Goal: Information Seeking & Learning: Learn about a topic

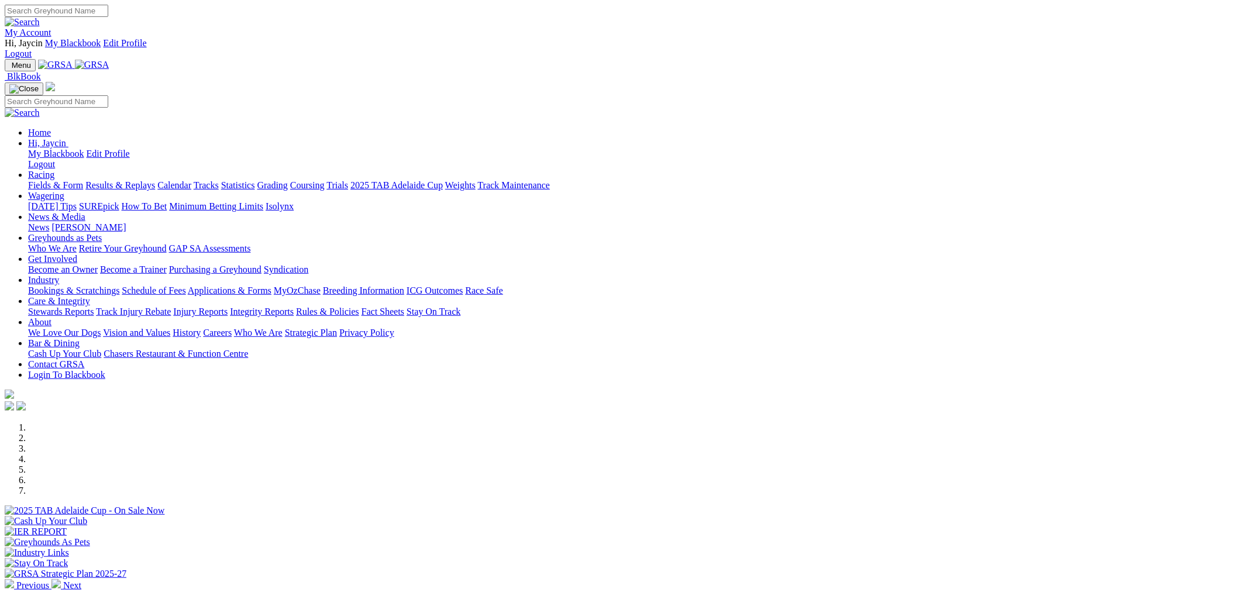
click at [83, 180] on link "Fields & Form" at bounding box center [55, 185] width 55 height 10
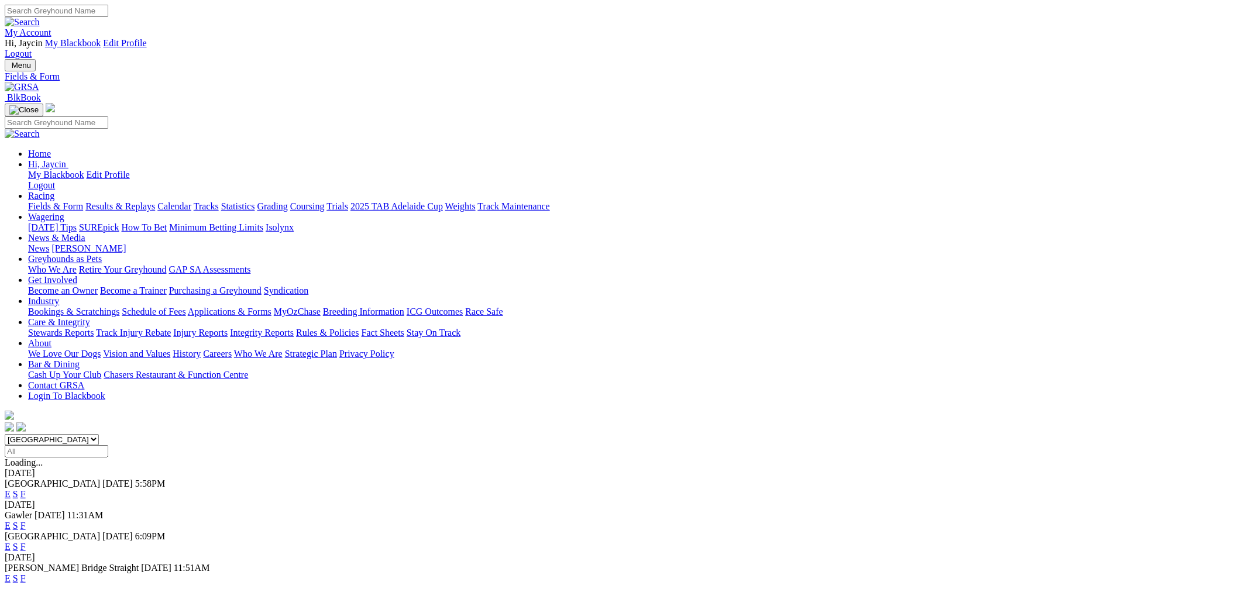
click at [99, 434] on select "South Australia New South Wales Northern Territory Queensland Tasmania Victoria…" at bounding box center [52, 439] width 94 height 11
select select "QLD"
click at [99, 434] on select "South Australia New South Wales Northern Territory Queensland Tasmania Victoria…" at bounding box center [52, 439] width 94 height 11
click at [11, 489] on link "E" at bounding box center [8, 494] width 6 height 10
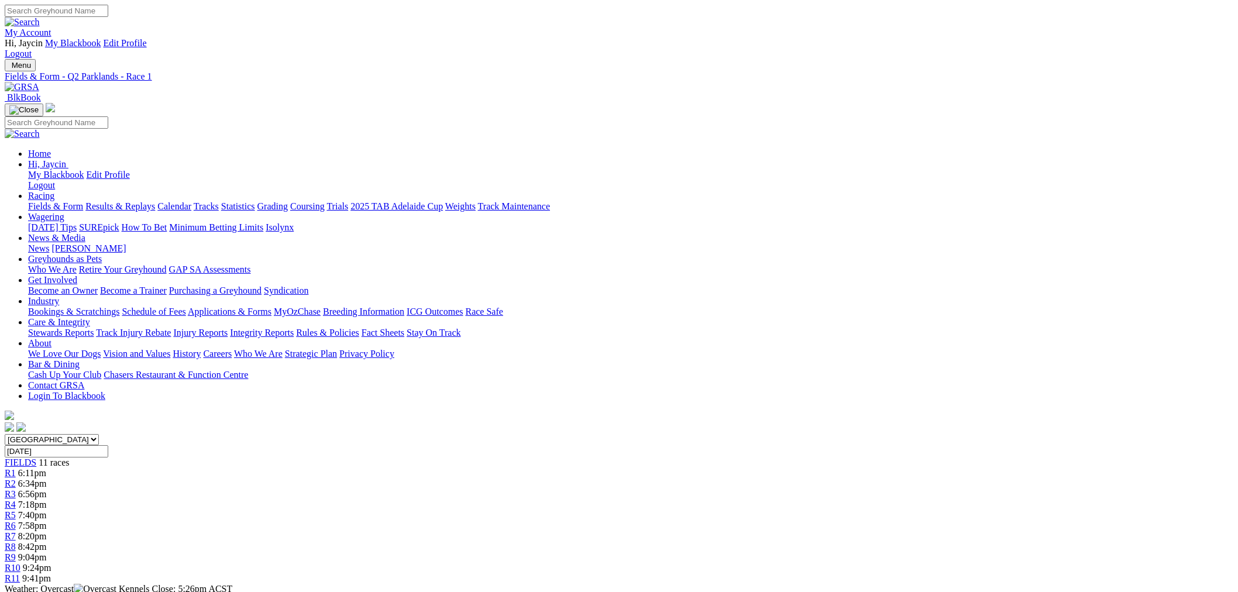
scroll to position [541, 0]
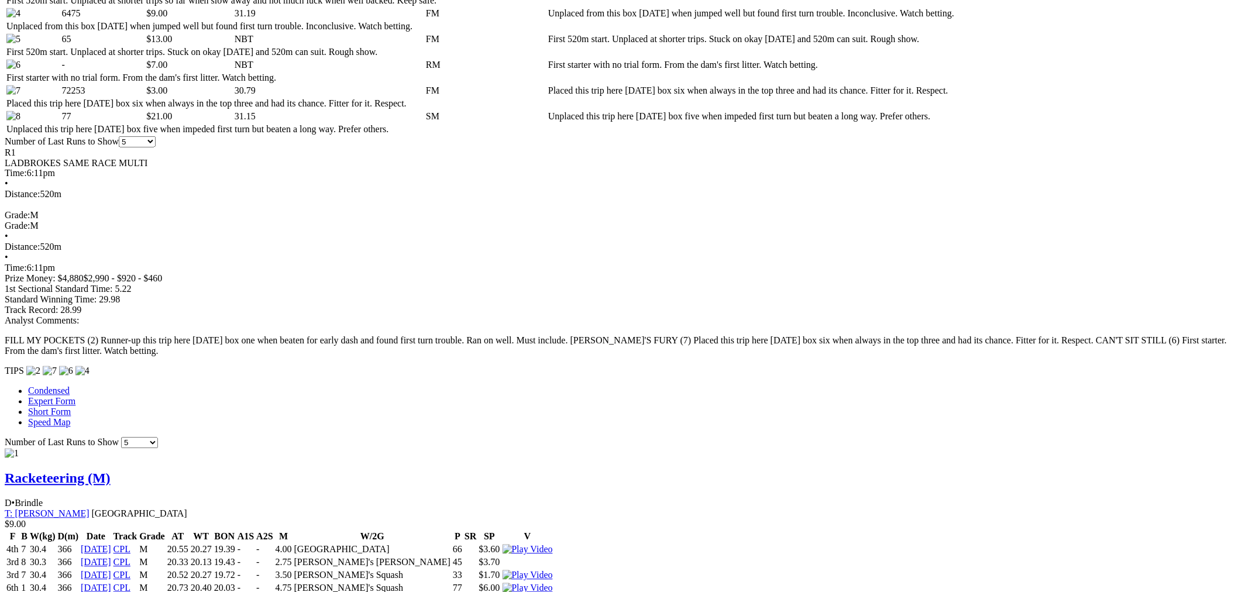
scroll to position [866, 0]
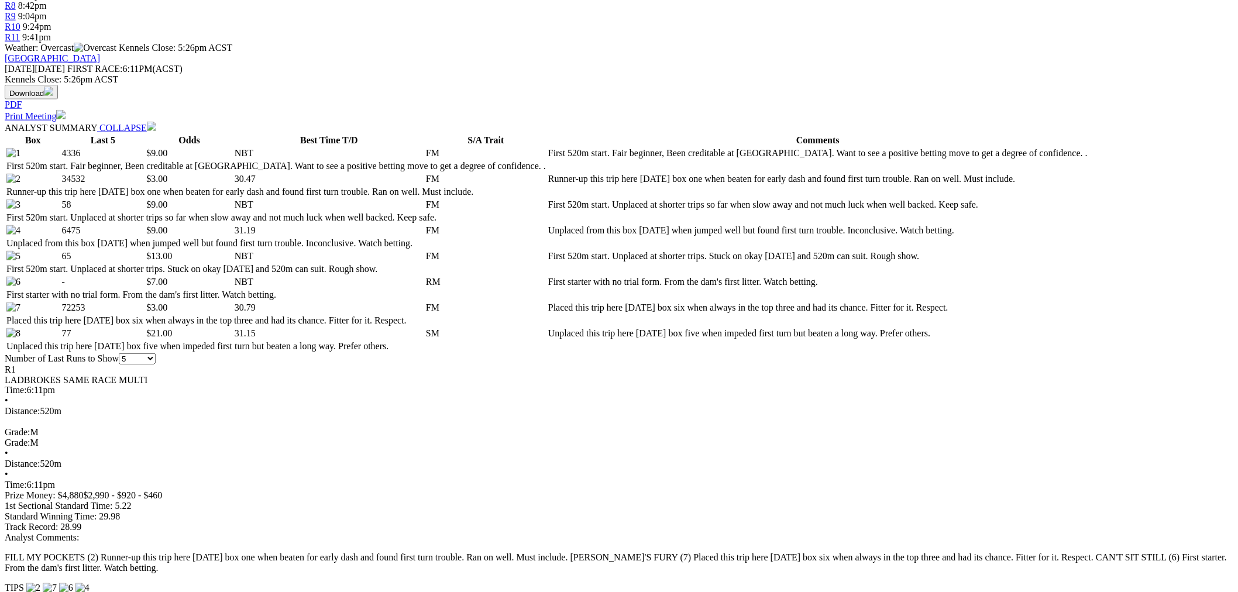
scroll to position [108, 0]
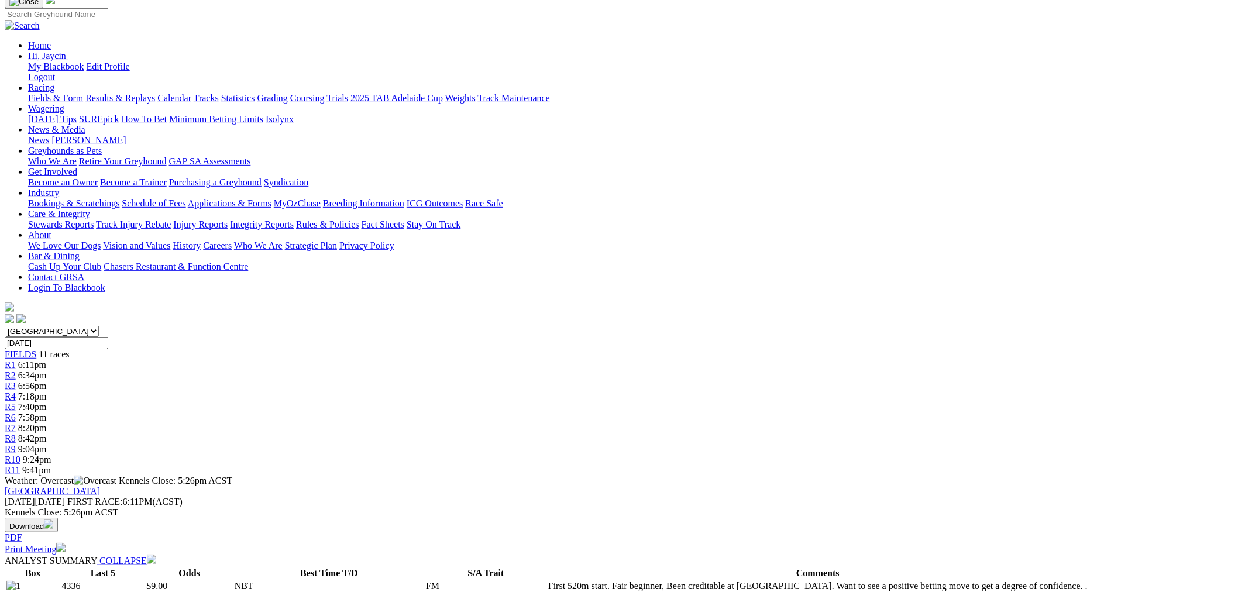
click at [395, 326] on div "South Australia New South Wales Northern Territory Queensland Tasmania Victoria…" at bounding box center [619, 401] width 1229 height 150
click at [47, 370] on span "6:34pm" at bounding box center [32, 375] width 29 height 10
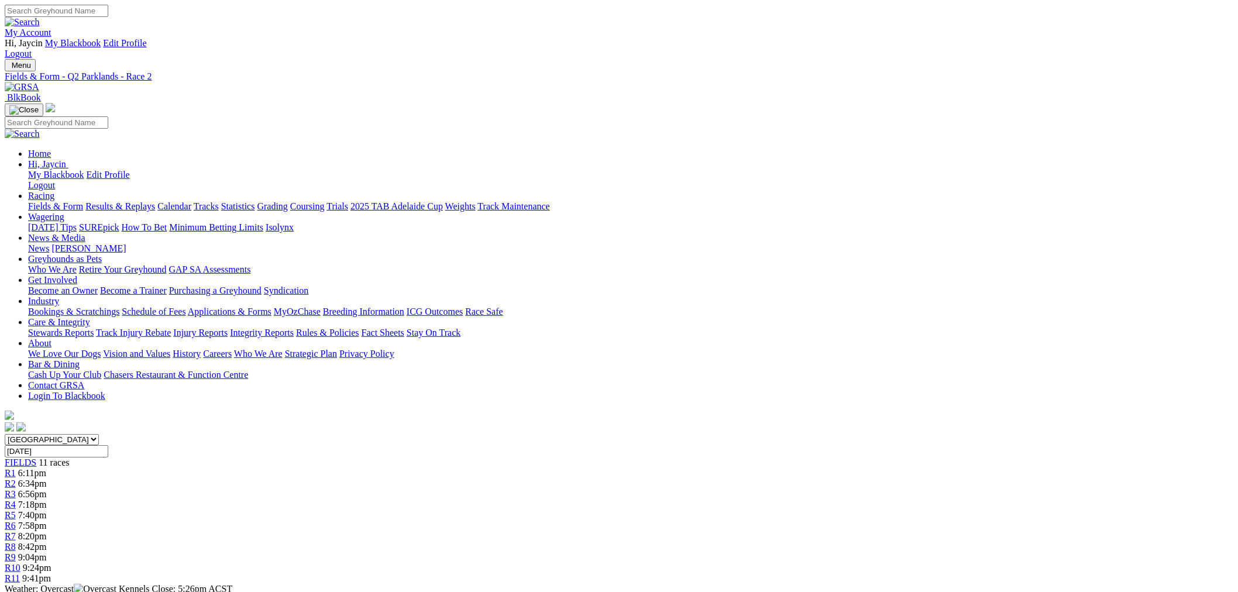
scroll to position [325, 0]
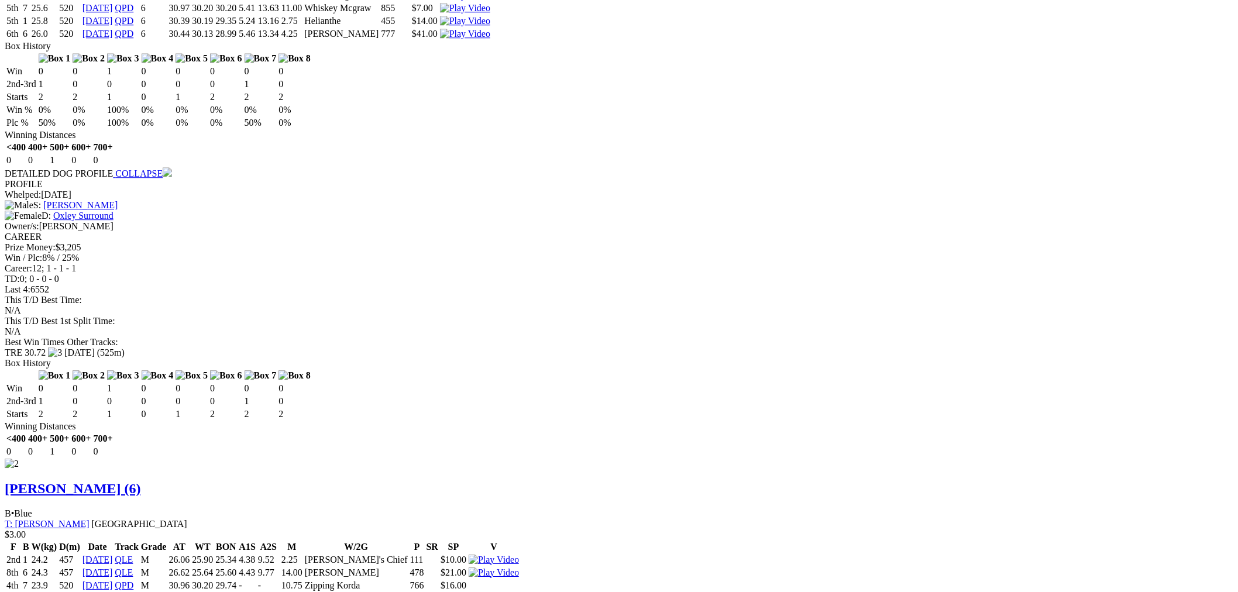
scroll to position [1191, 0]
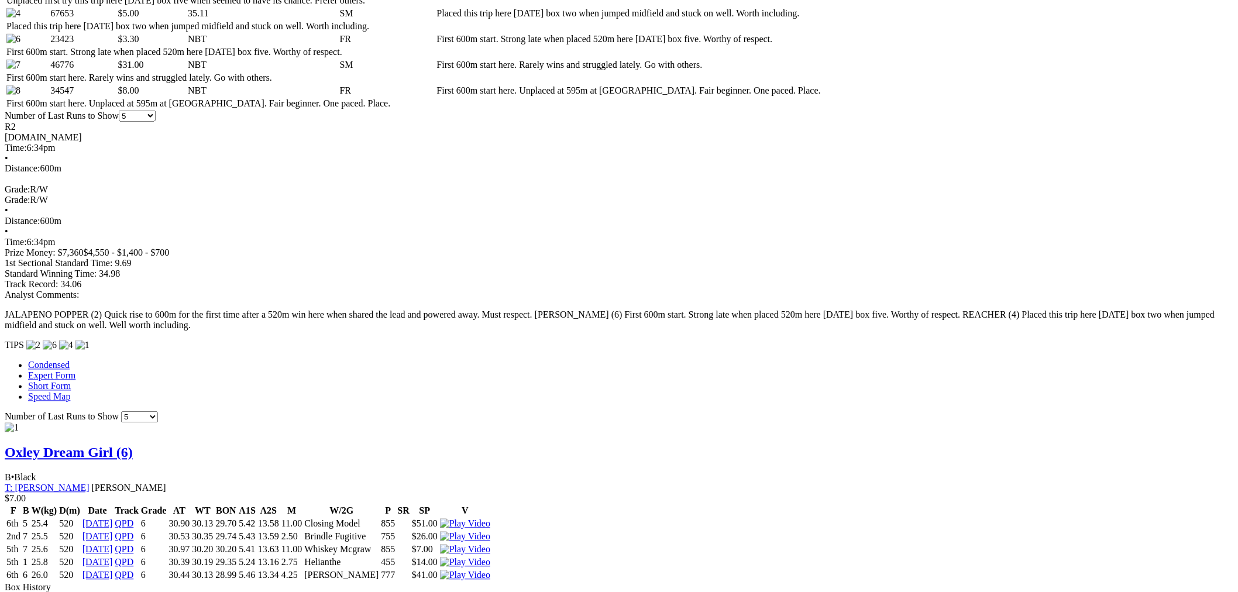
scroll to position [975, 0]
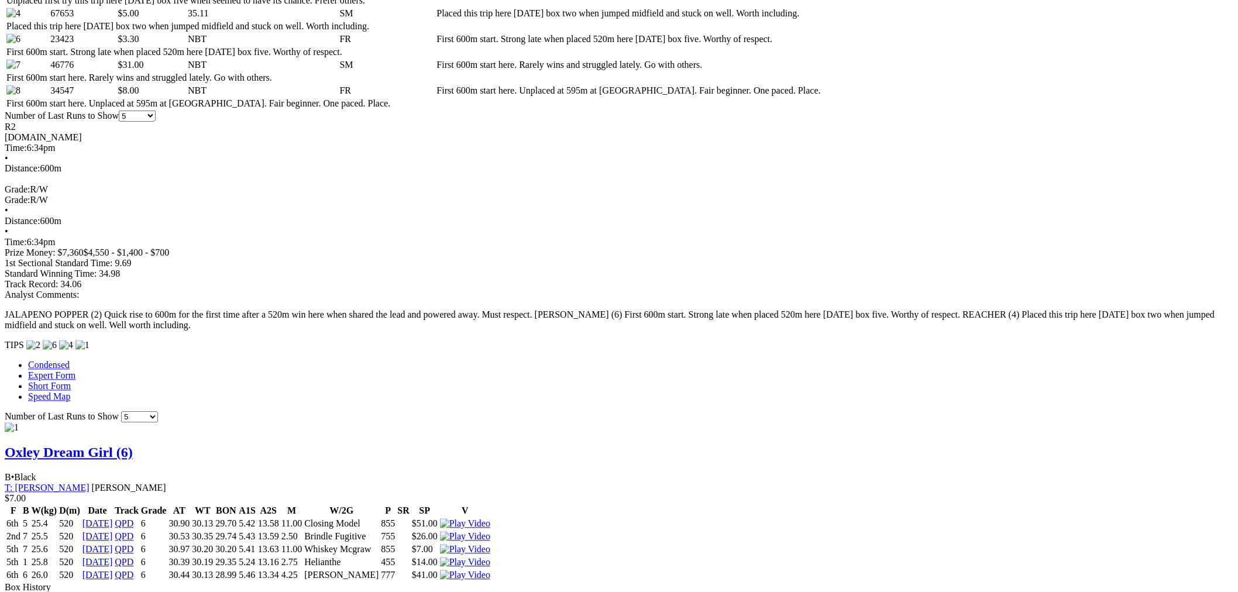
scroll to position [1083, 0]
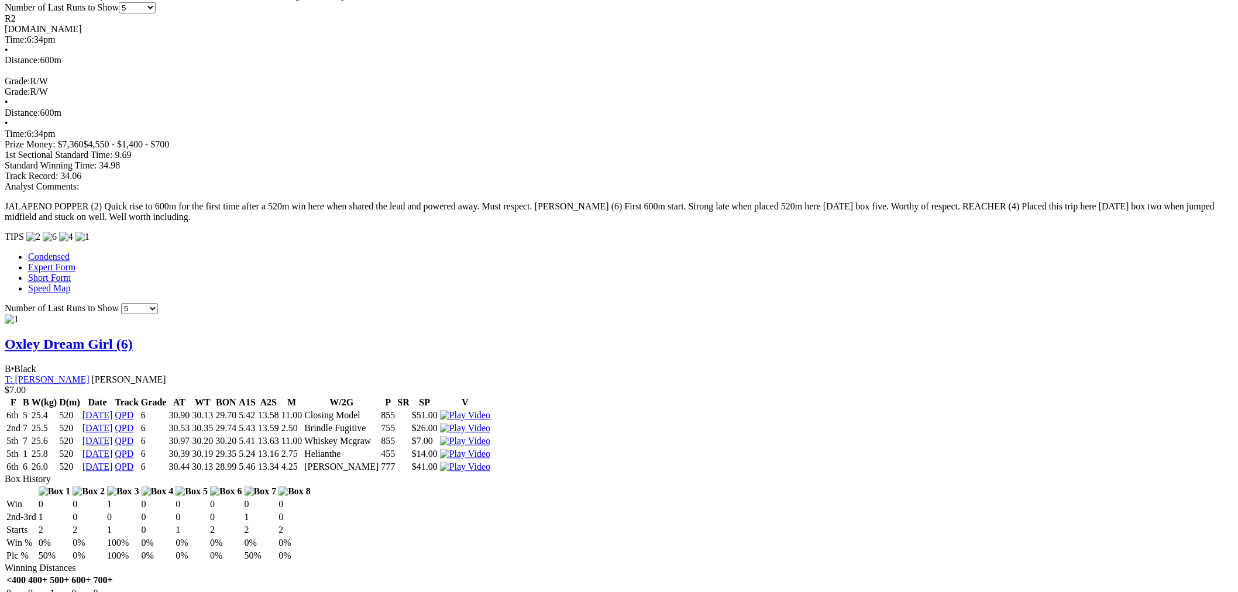
scroll to position [758, 0]
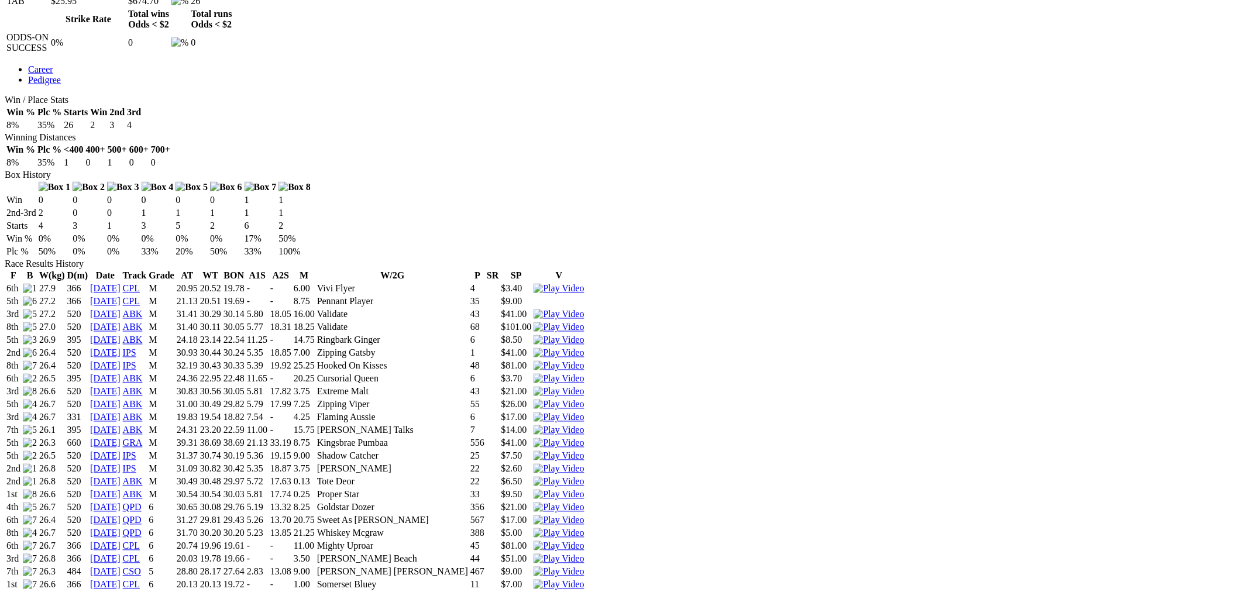
scroll to position [541, 0]
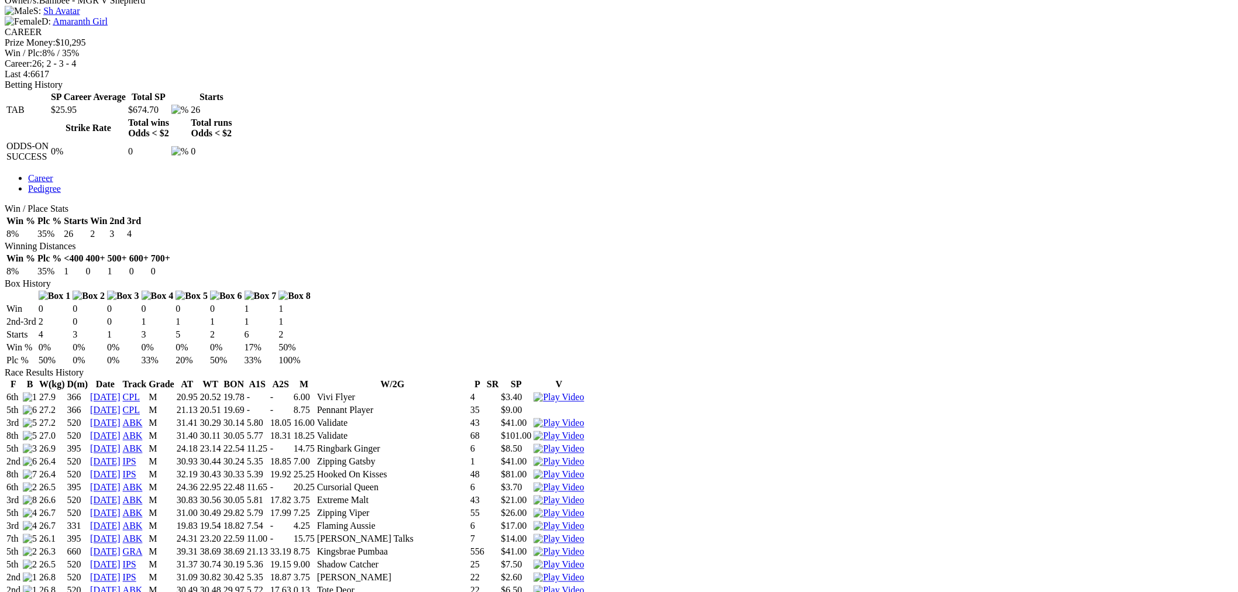
drag, startPoint x: 176, startPoint y: 312, endPoint x: 177, endPoint y: 306, distance: 6.1
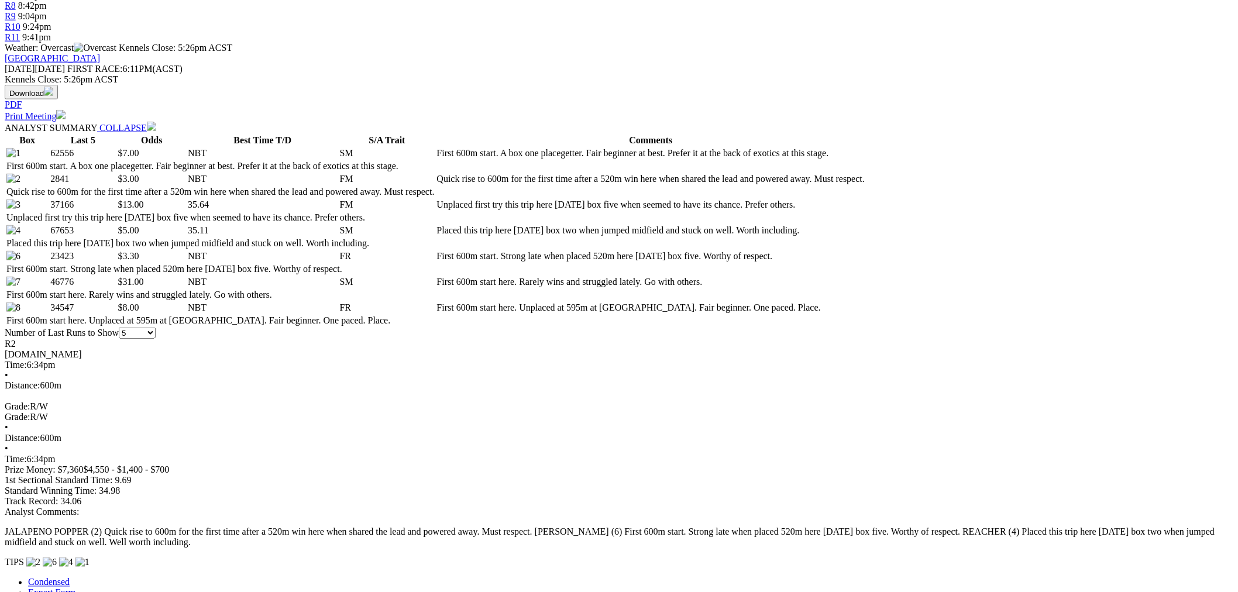
scroll to position [758, 0]
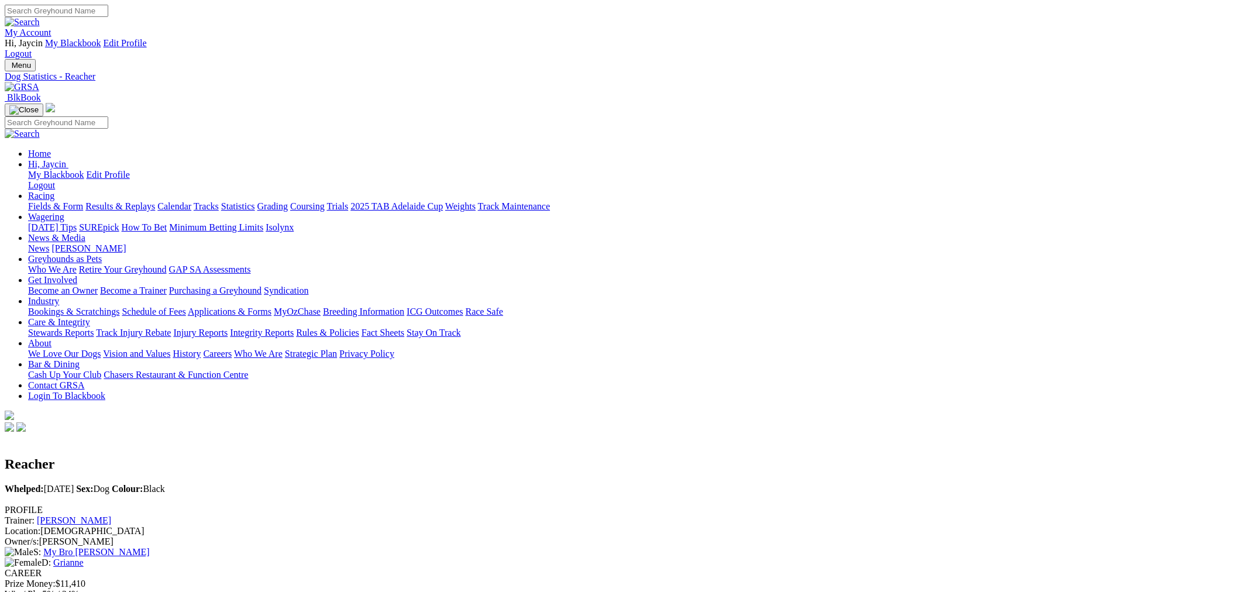
scroll to position [758, 0]
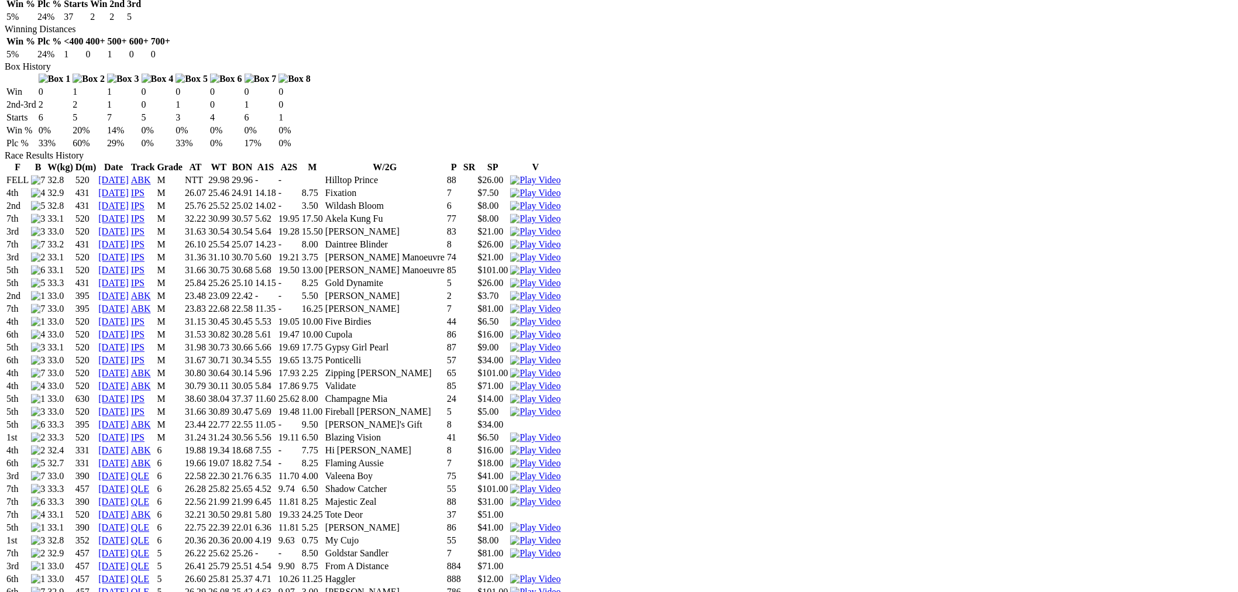
click at [97, 510] on td "520" at bounding box center [86, 516] width 22 height 12
click at [97, 432] on td "520" at bounding box center [86, 438] width 22 height 12
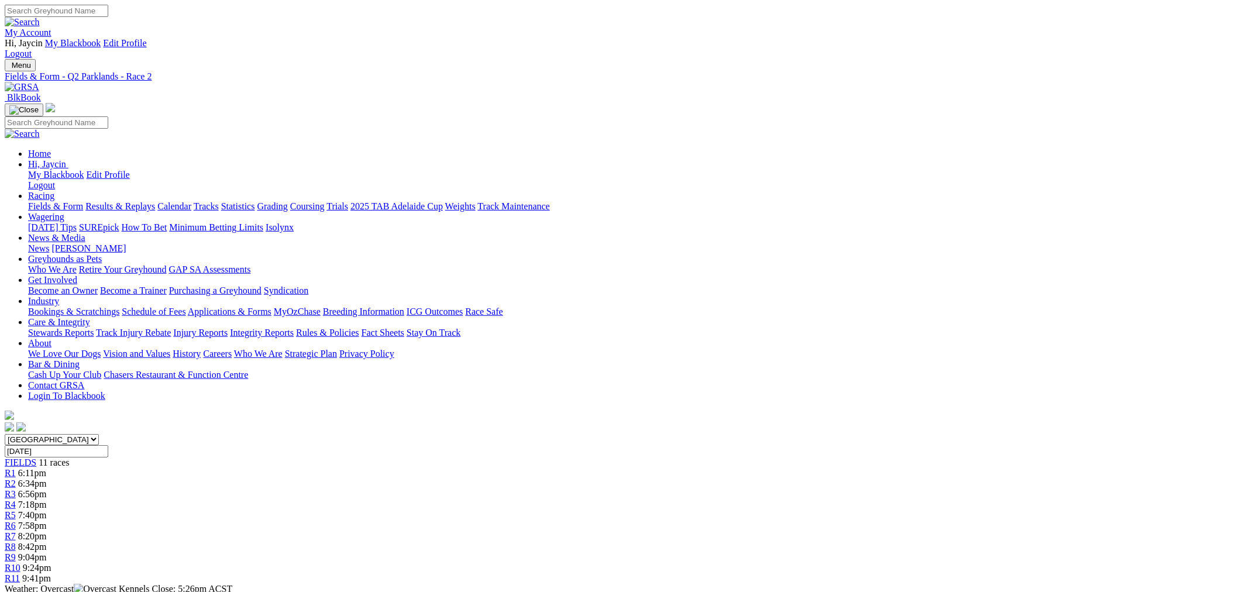
click at [16, 500] on link "R4" at bounding box center [10, 505] width 11 height 10
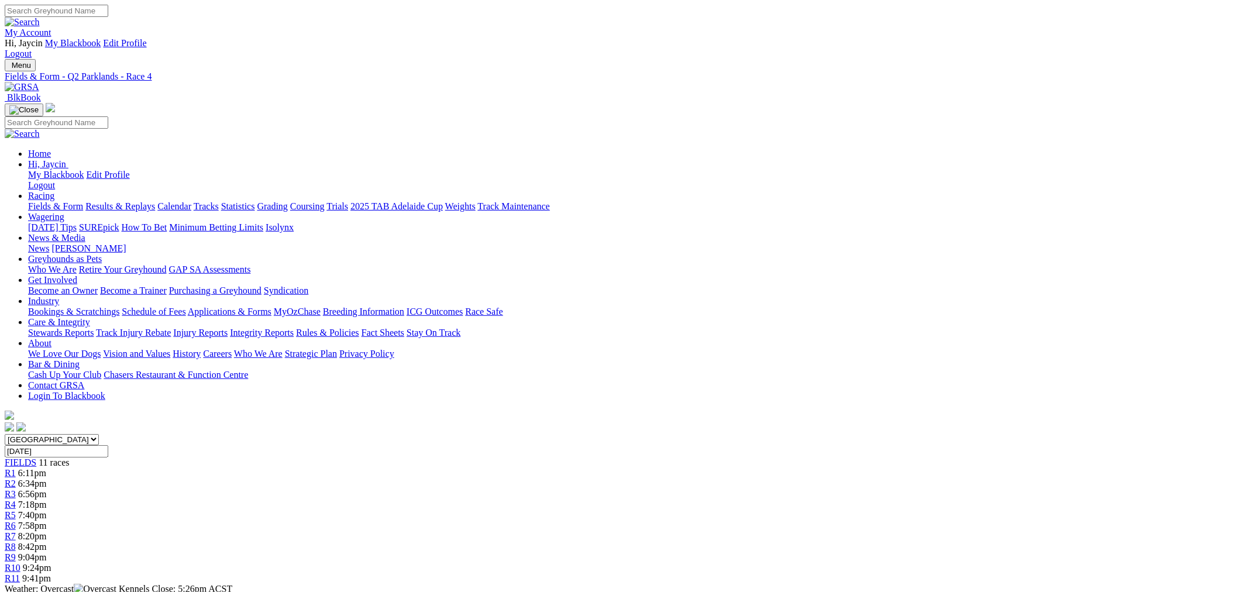
drag, startPoint x: 594, startPoint y: 176, endPoint x: 584, endPoint y: 178, distance: 10.7
click at [16, 510] on link "R5" at bounding box center [10, 515] width 11 height 10
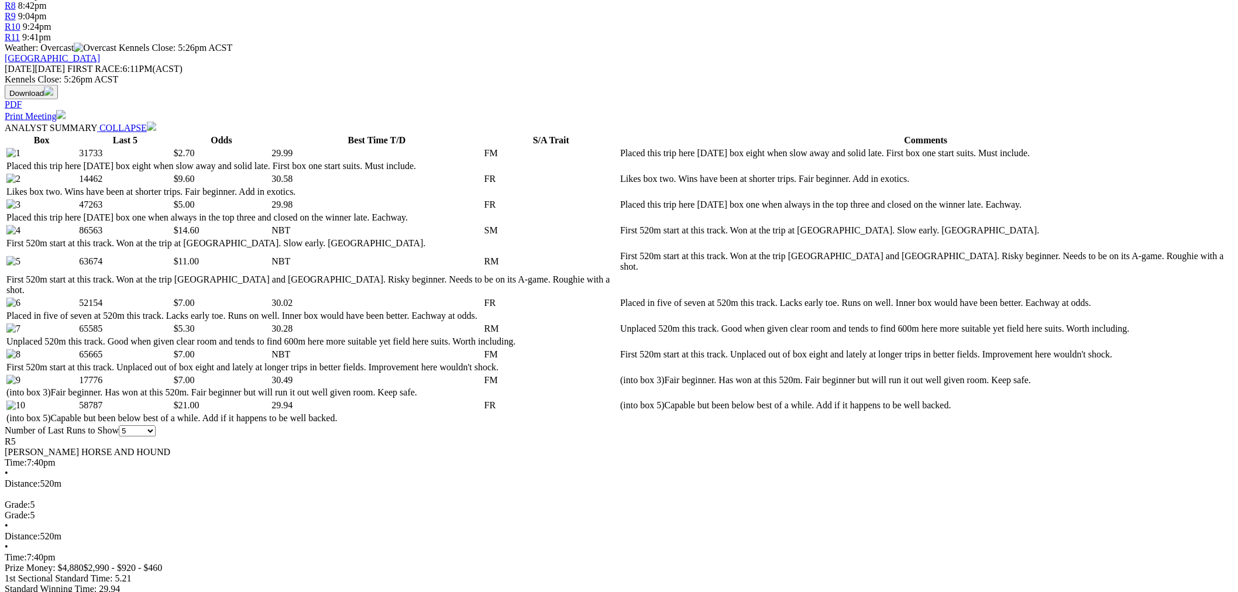
scroll to position [541, 0]
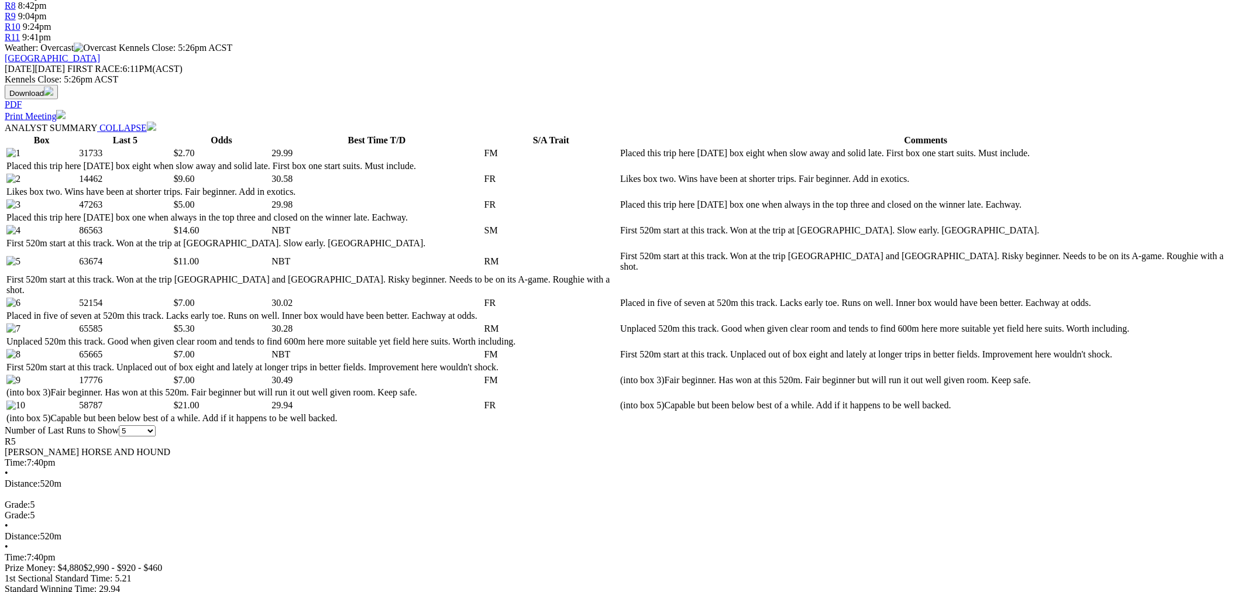
drag, startPoint x: 315, startPoint y: 304, endPoint x: 203, endPoint y: 305, distance: 111.7
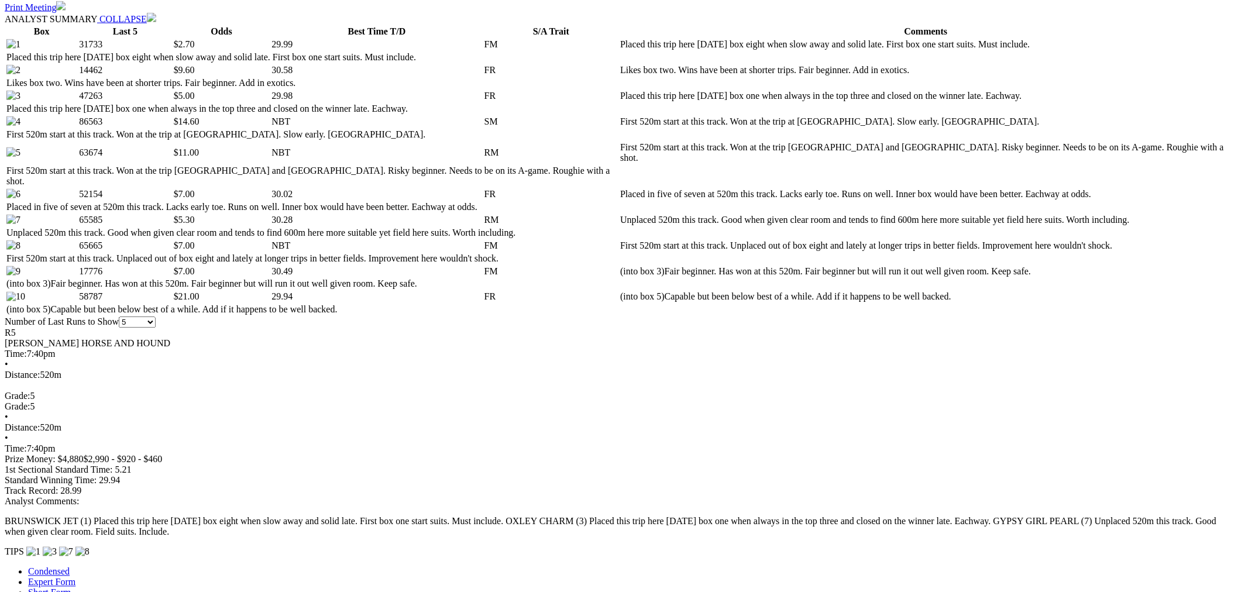
scroll to position [541, 0]
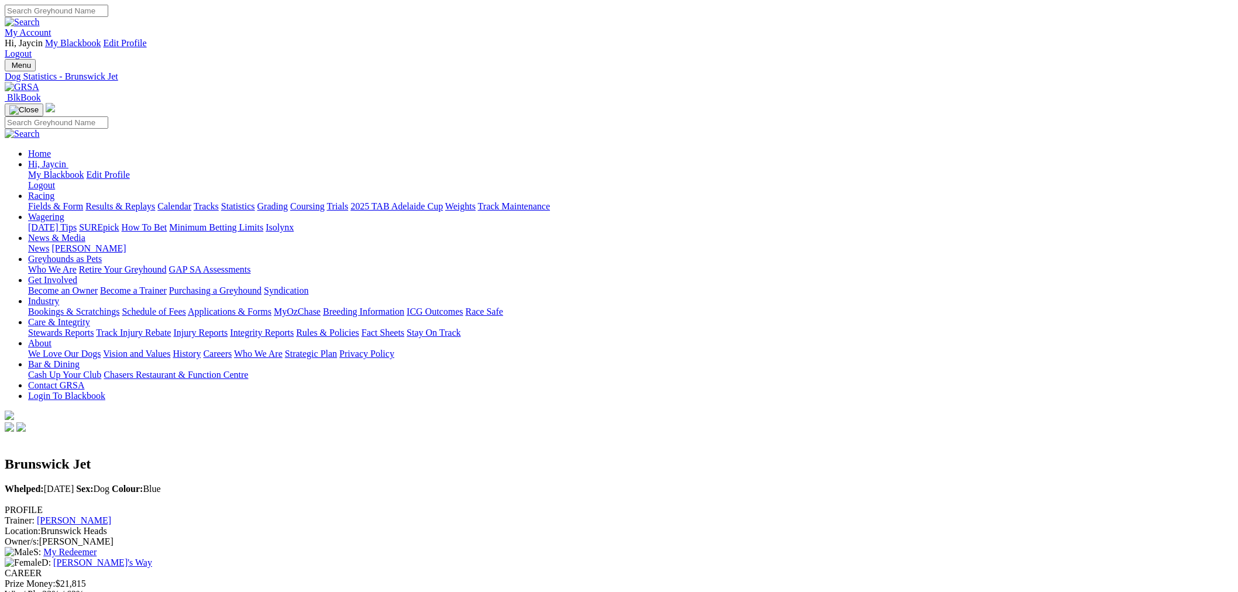
scroll to position [650, 0]
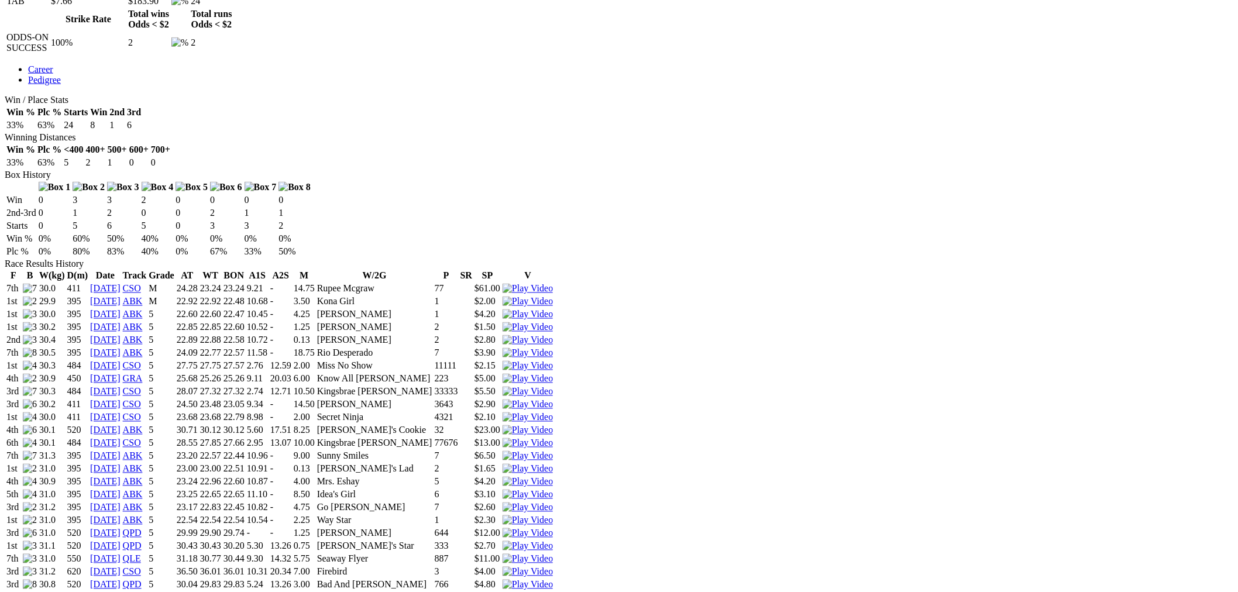
click at [553, 541] on img at bounding box center [528, 546] width 50 height 11
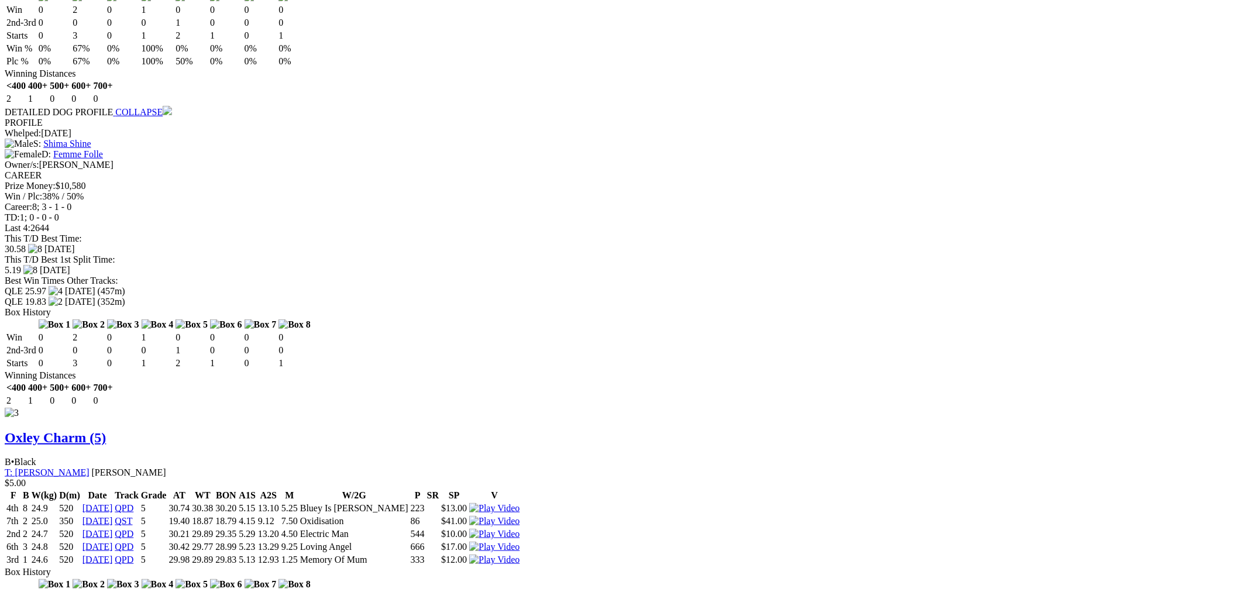
scroll to position [1950, 0]
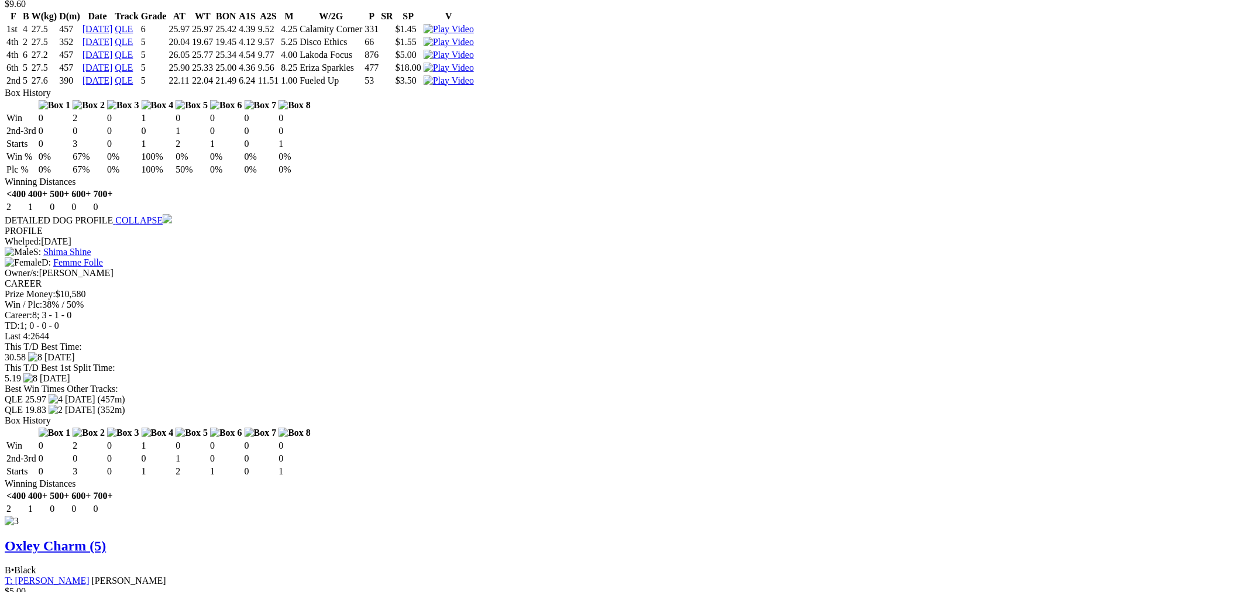
drag, startPoint x: 324, startPoint y: 325, endPoint x: 282, endPoint y: 291, distance: 54.1
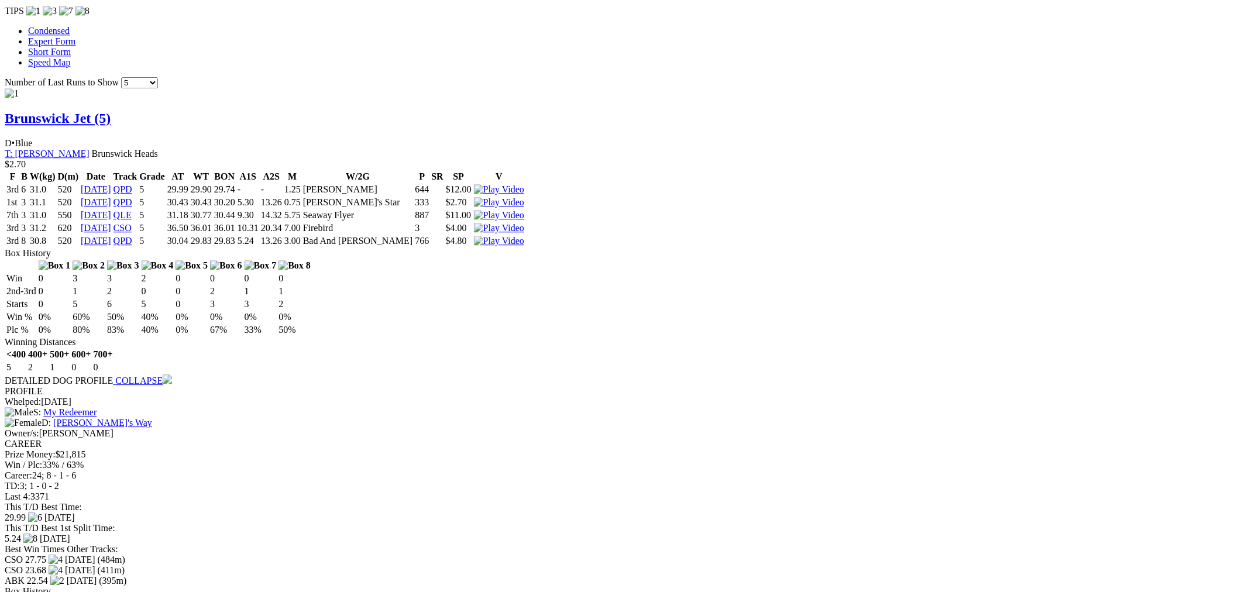
scroll to position [650, 0]
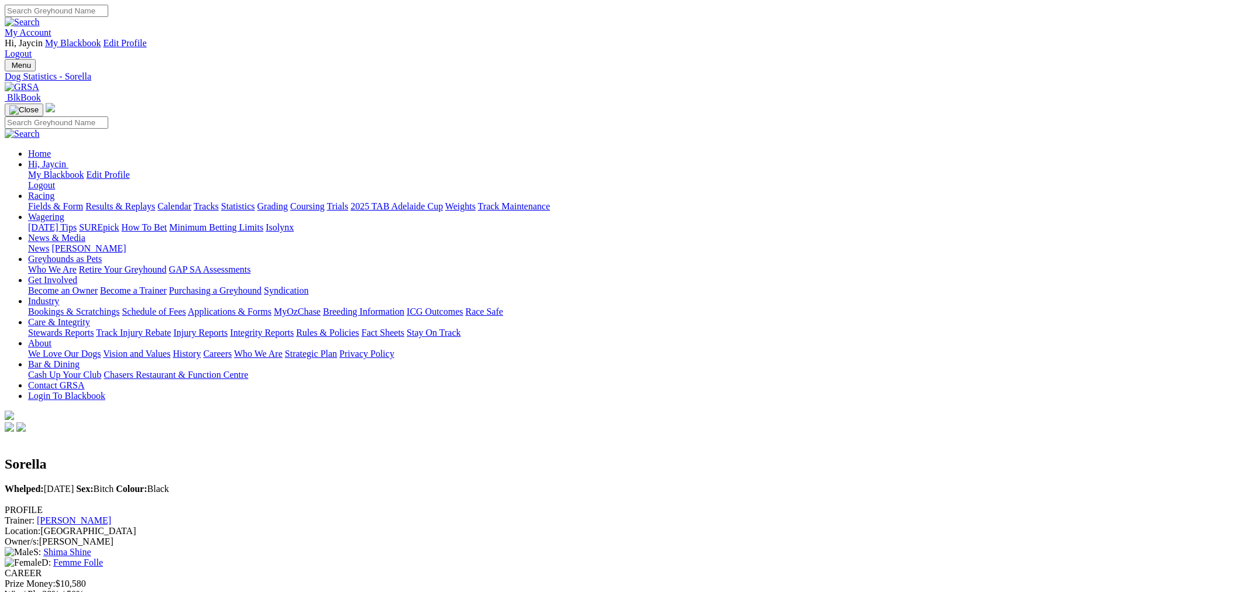
scroll to position [108, 0]
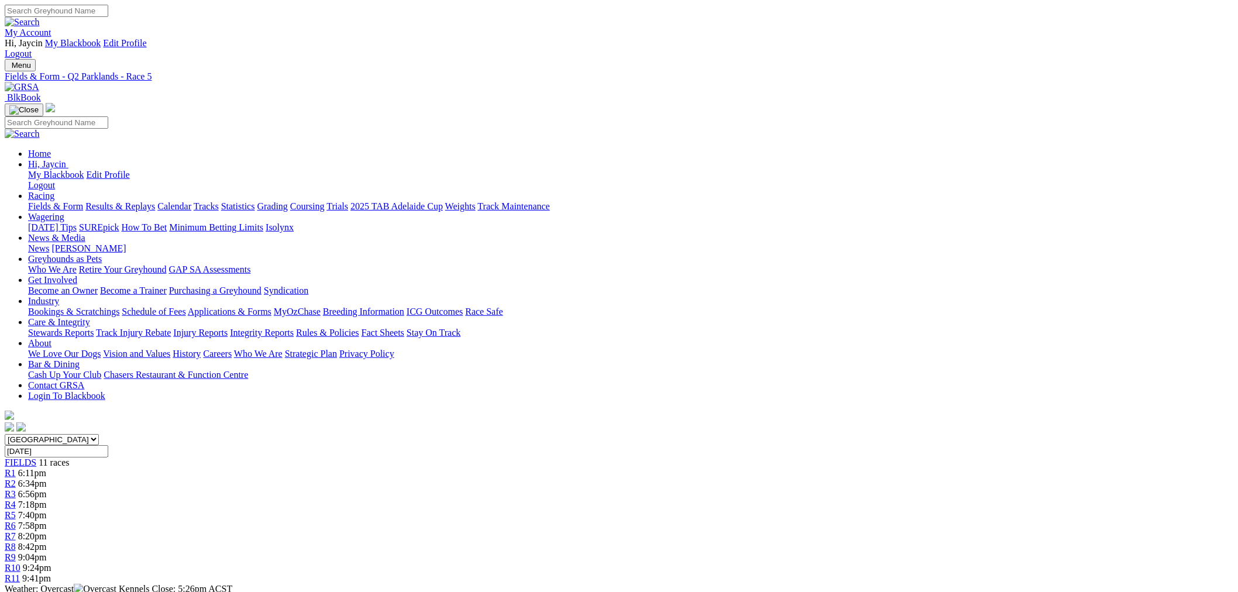
type input "Today, 18 Aug 2025"
click at [47, 521] on span "7:58pm" at bounding box center [32, 526] width 29 height 10
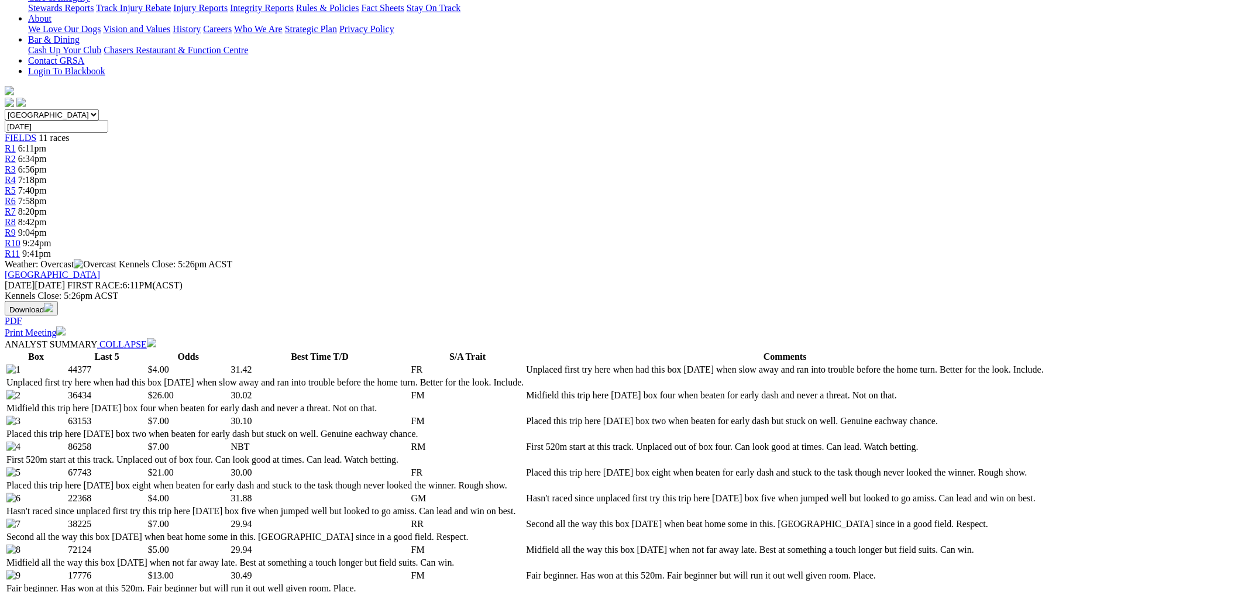
scroll to position [541, 0]
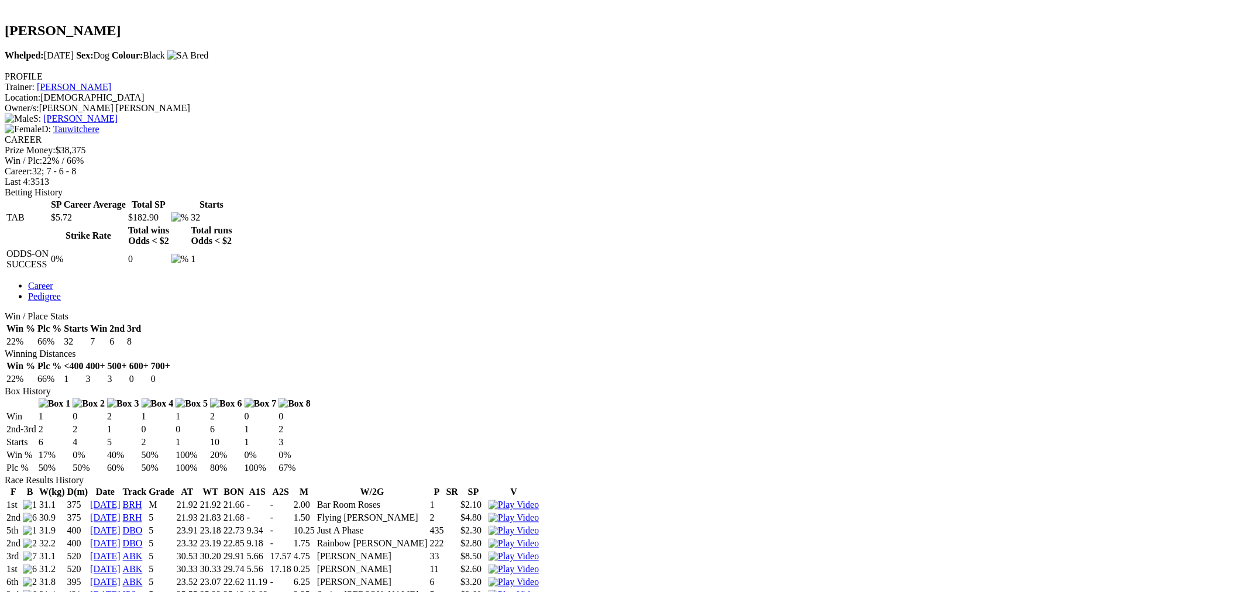
scroll to position [866, 0]
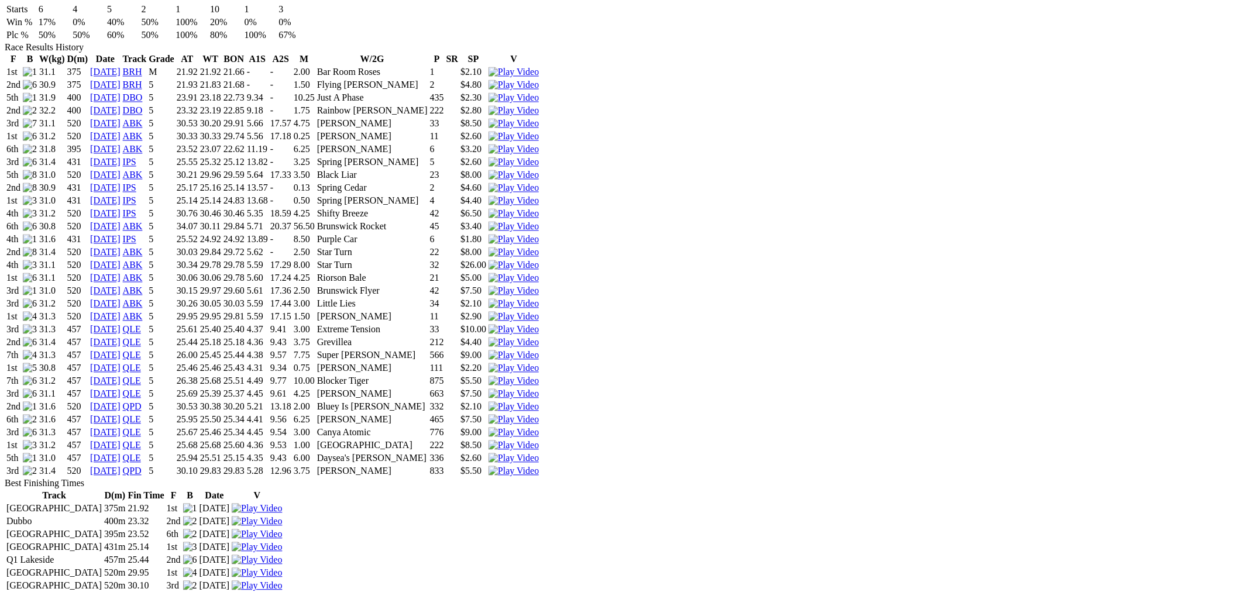
click at [539, 402] on img at bounding box center [513, 407] width 50 height 11
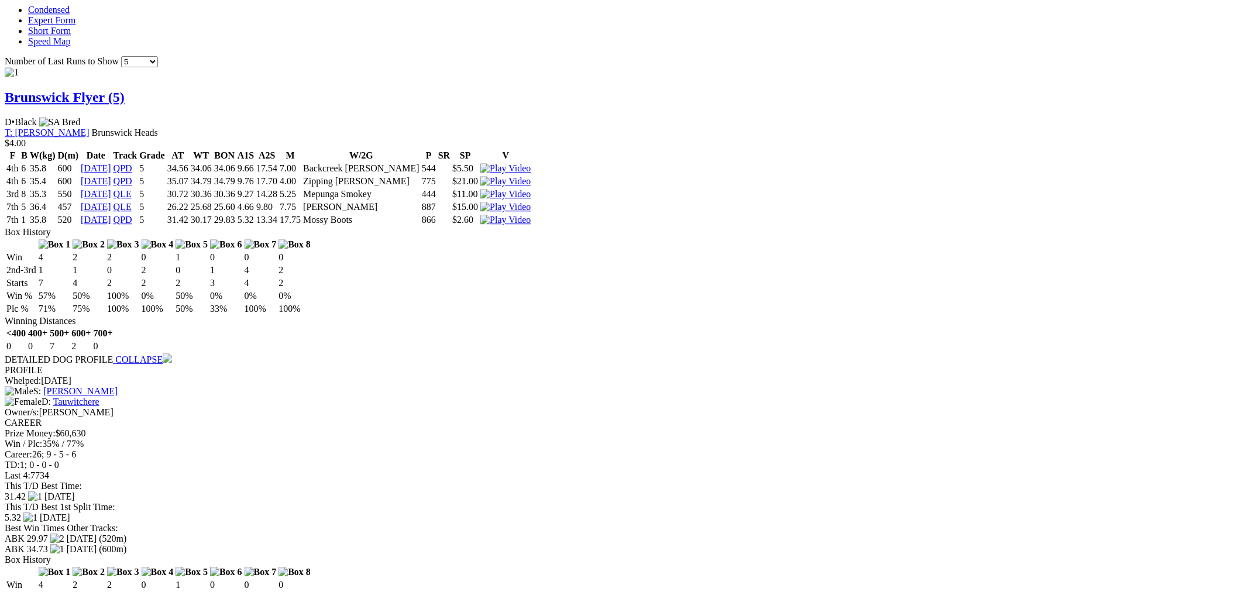
scroll to position [1300, 0]
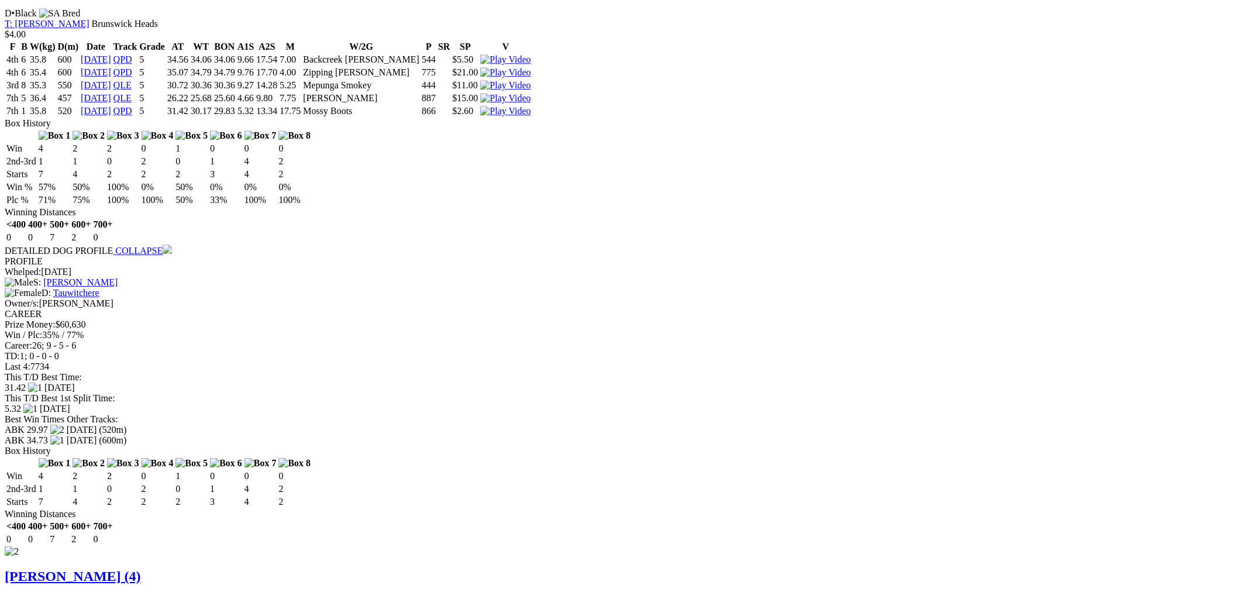
drag, startPoint x: 240, startPoint y: 269, endPoint x: 136, endPoint y: 104, distance: 195.6
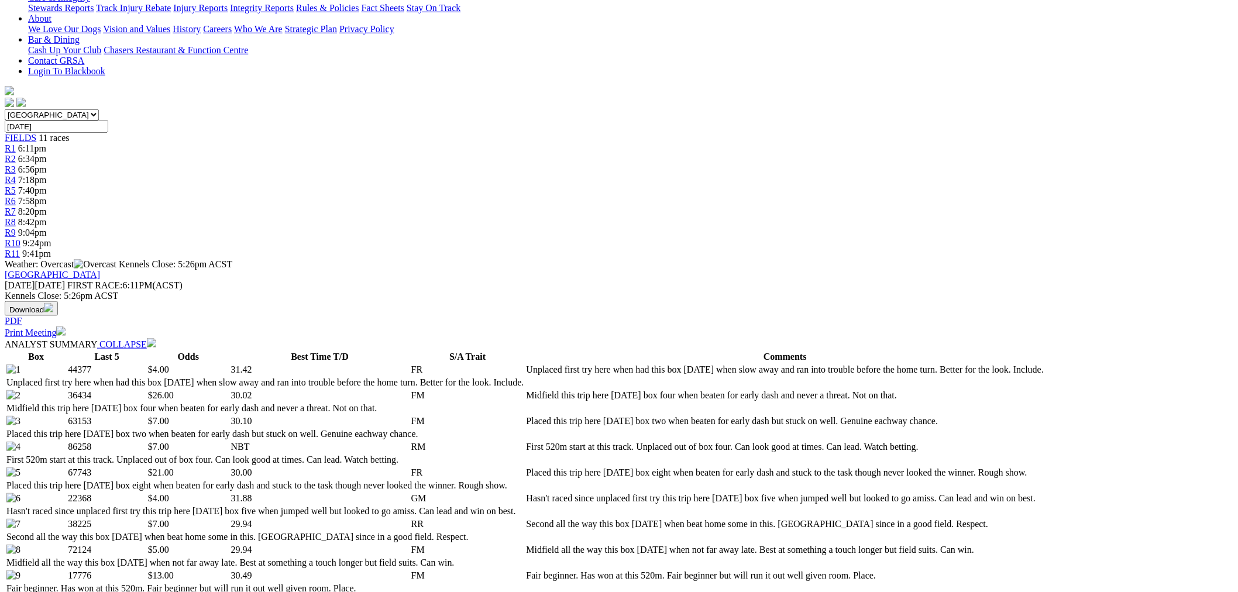
scroll to position [0, 0]
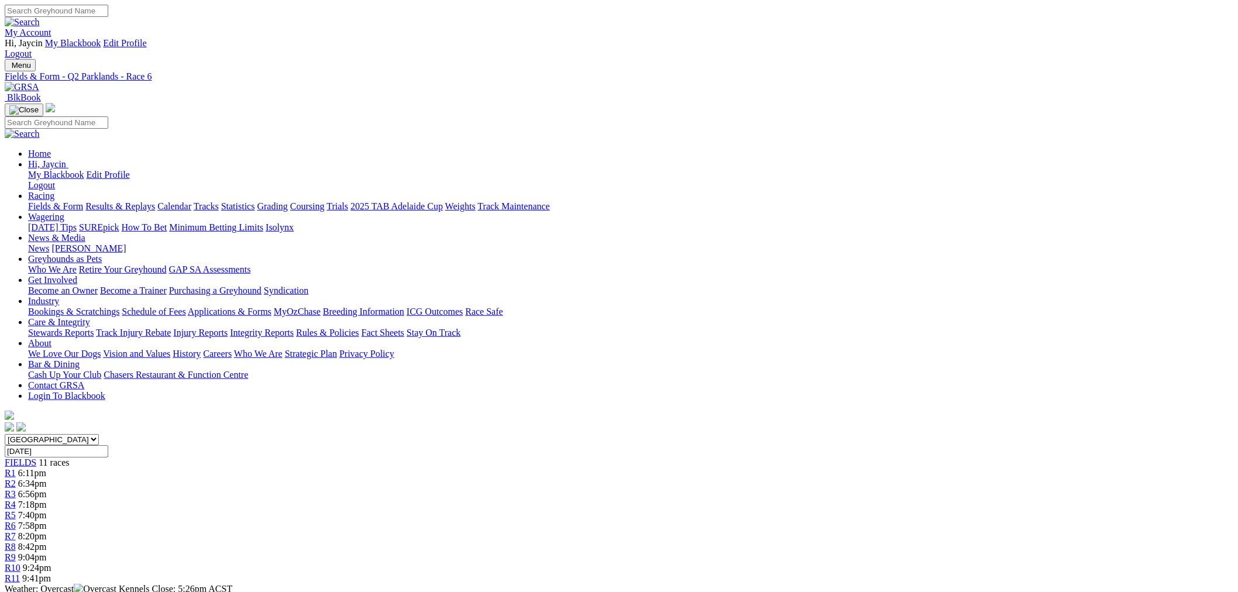
click at [47, 531] on span "8:20pm" at bounding box center [32, 536] width 29 height 10
drag, startPoint x: 716, startPoint y: 188, endPoint x: 315, endPoint y: 191, distance: 401.3
click at [47, 531] on span "8:20pm" at bounding box center [32, 536] width 29 height 10
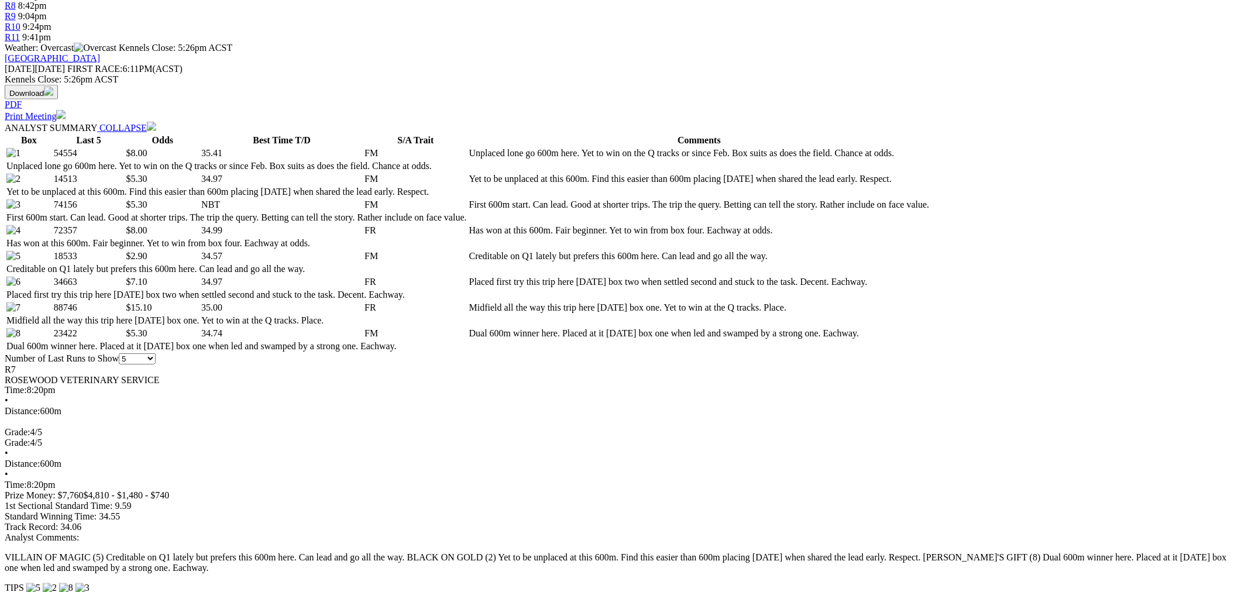
scroll to position [650, 0]
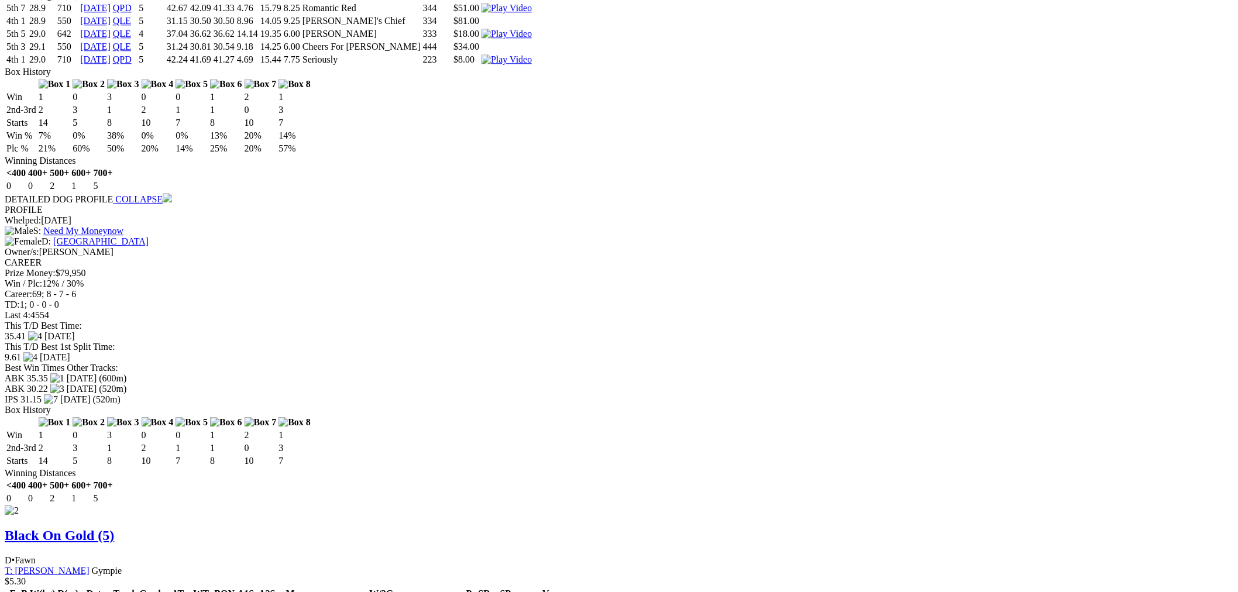
scroll to position [1083, 0]
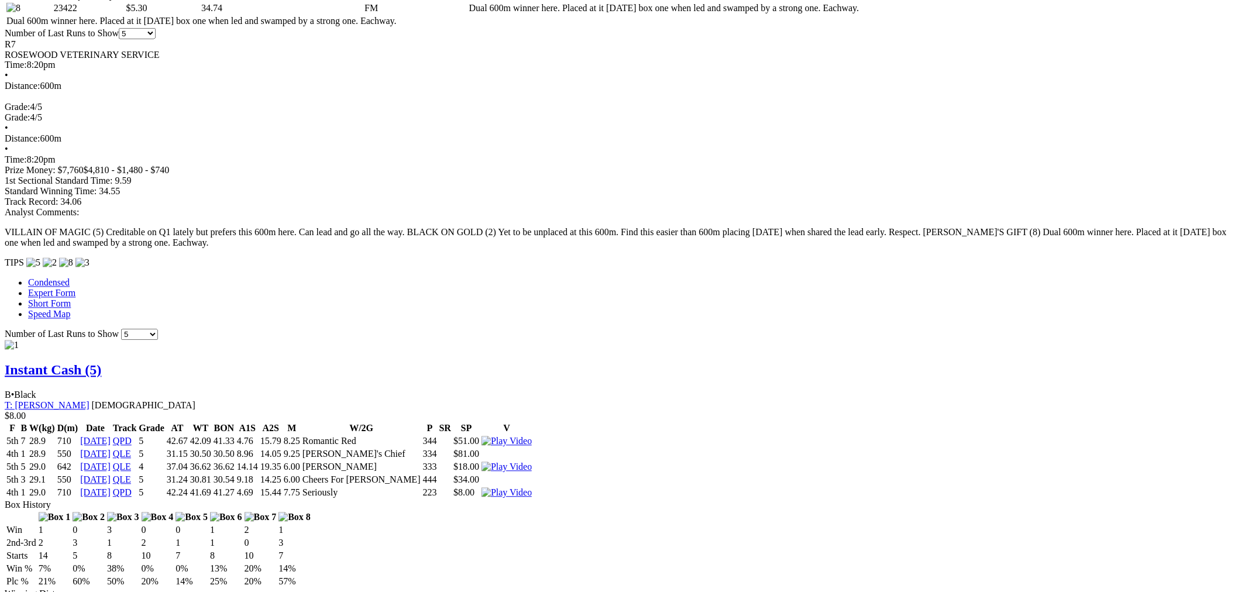
scroll to position [1083, 0]
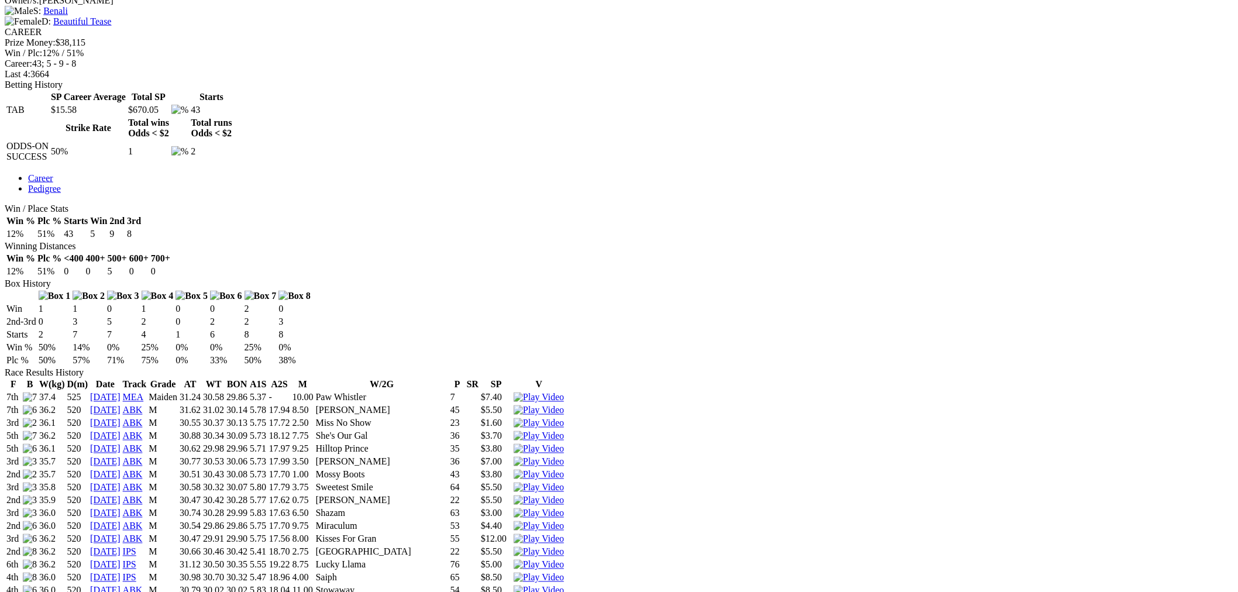
scroll to position [758, 0]
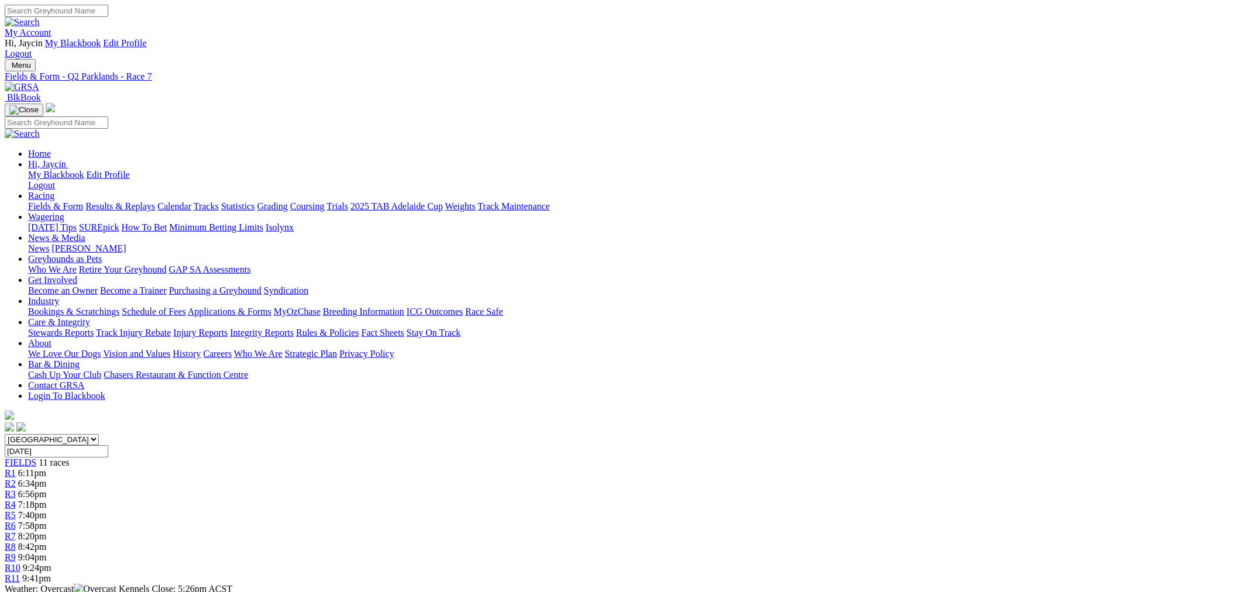
click at [16, 542] on link "R8" at bounding box center [10, 547] width 11 height 10
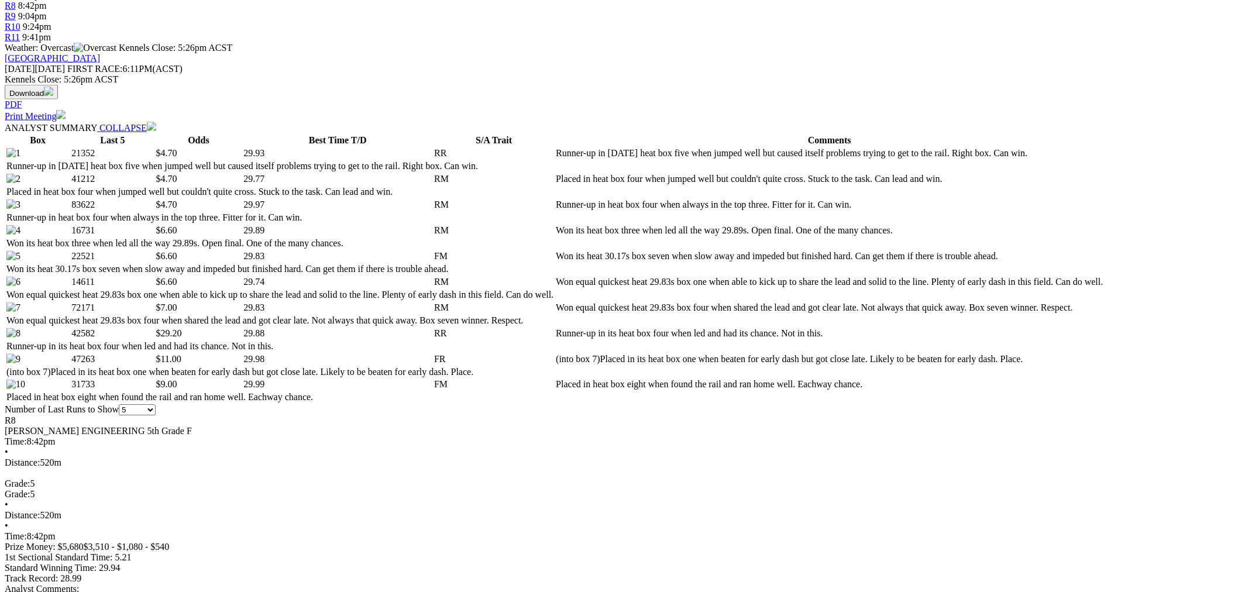
scroll to position [541, 0]
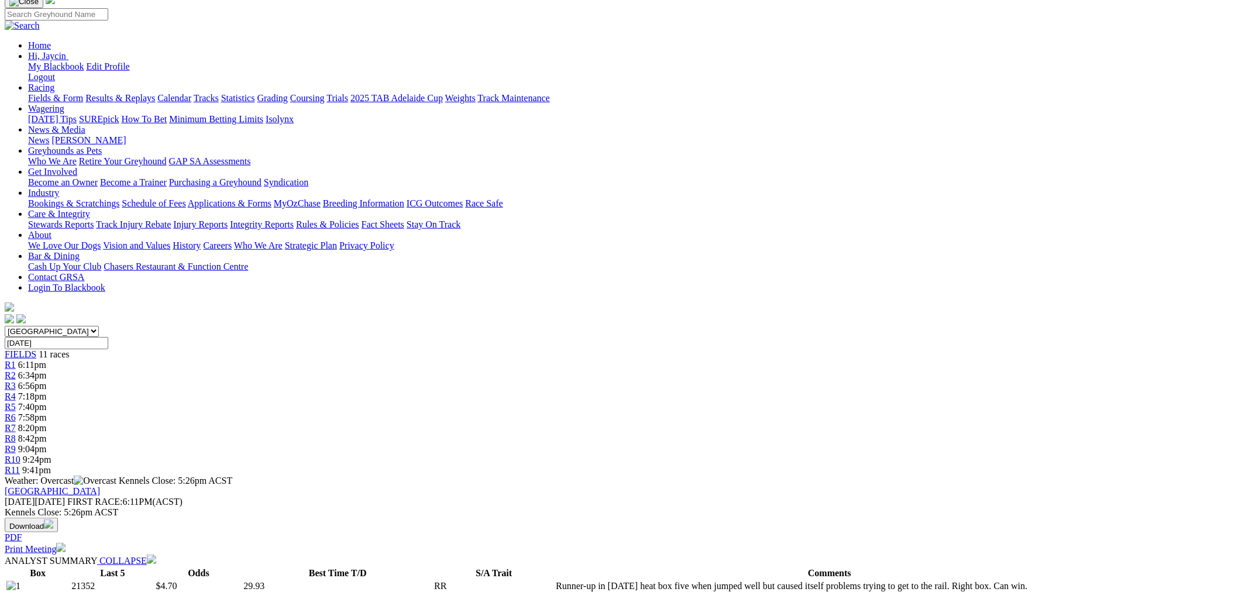
click at [16, 444] on link "R9" at bounding box center [10, 449] width 11 height 10
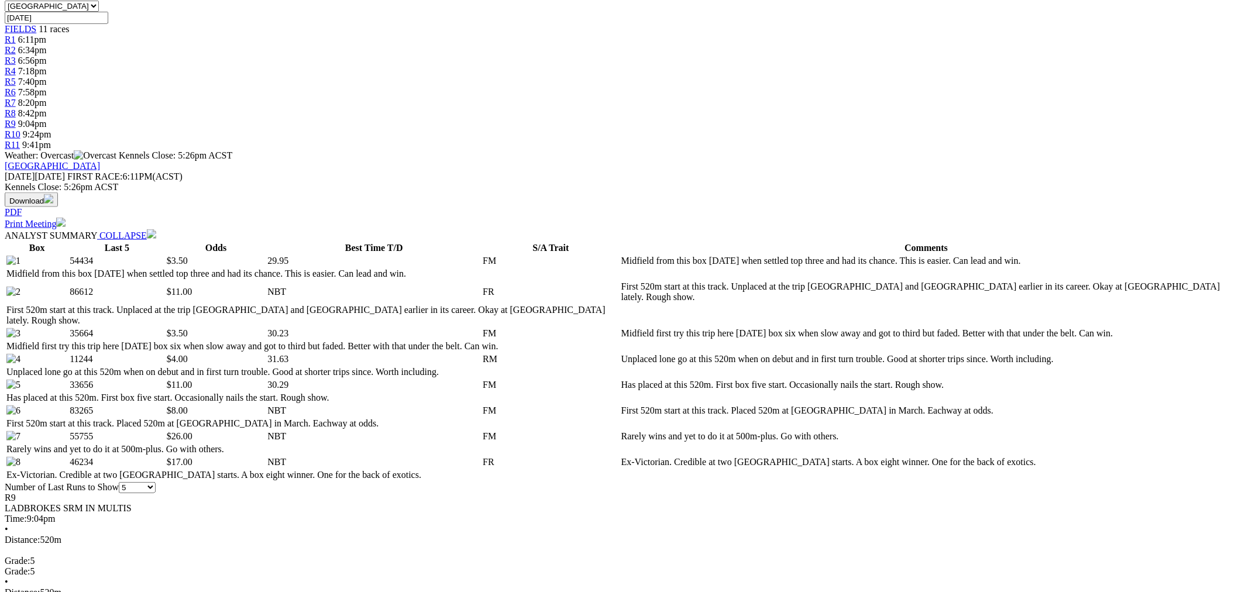
scroll to position [434, 0]
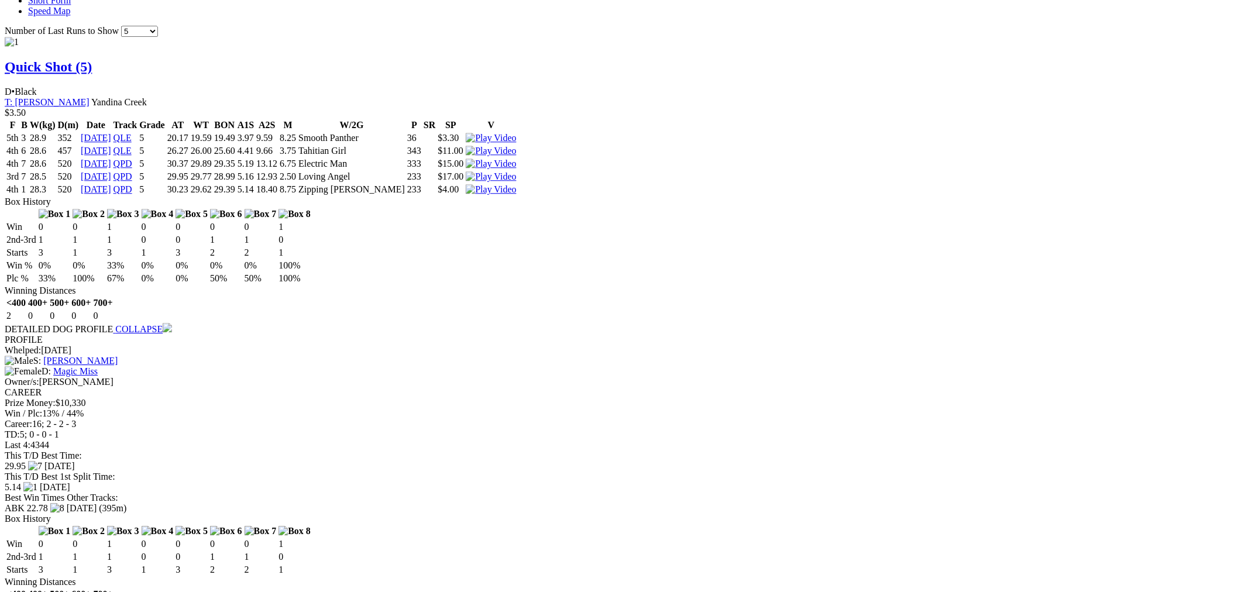
scroll to position [975, 0]
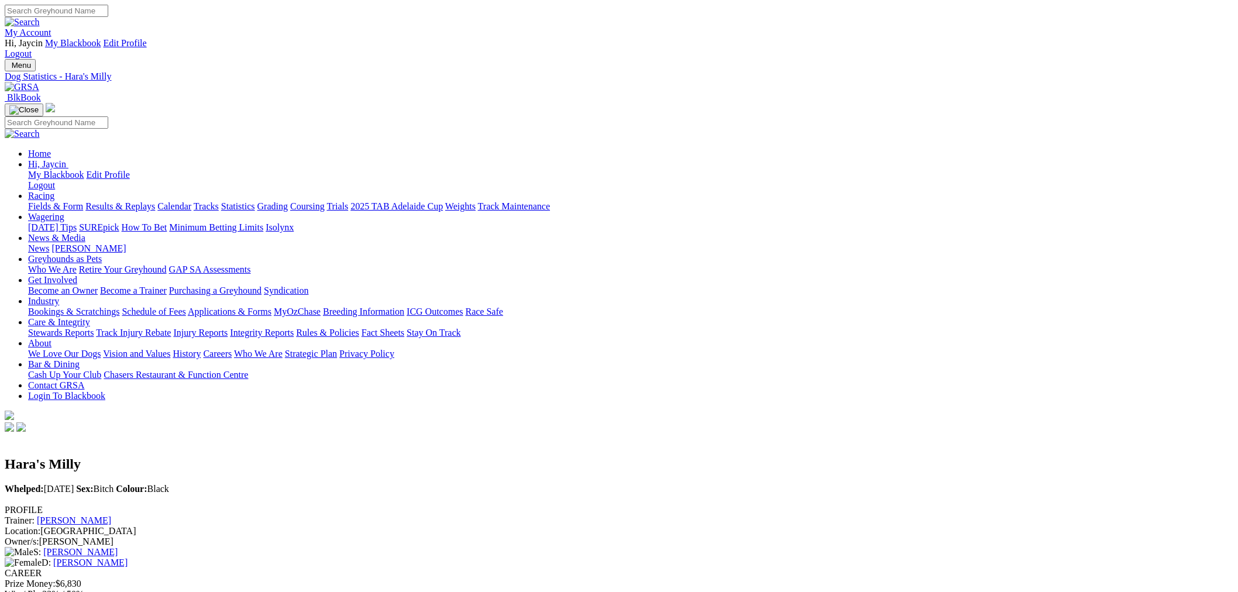
scroll to position [108, 0]
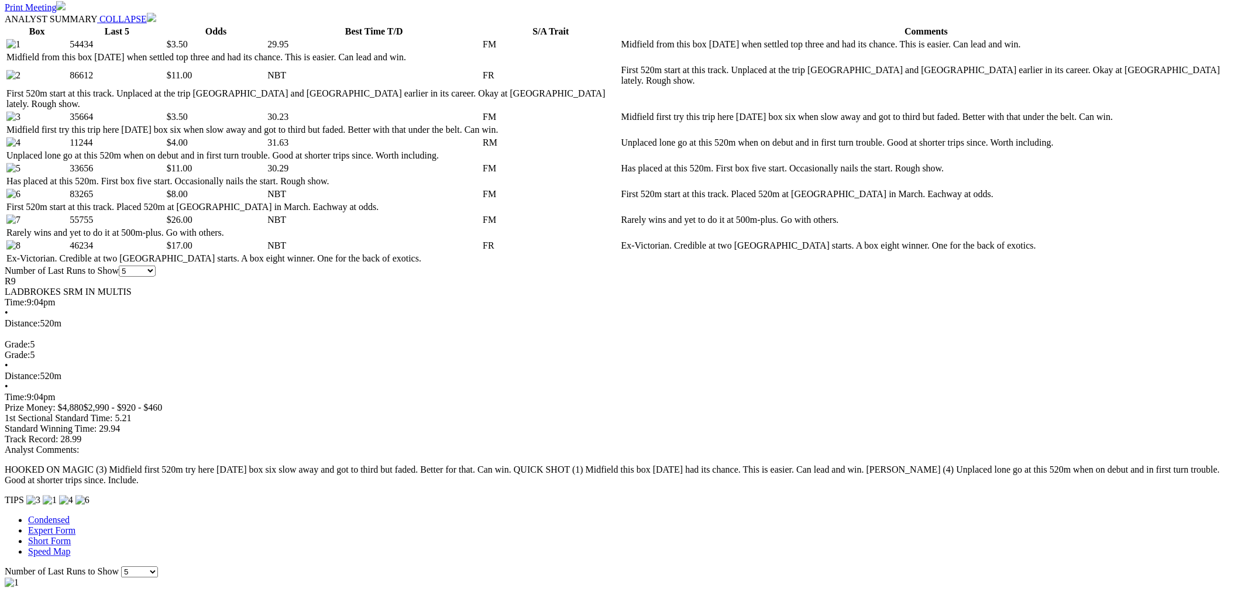
scroll to position [541, 0]
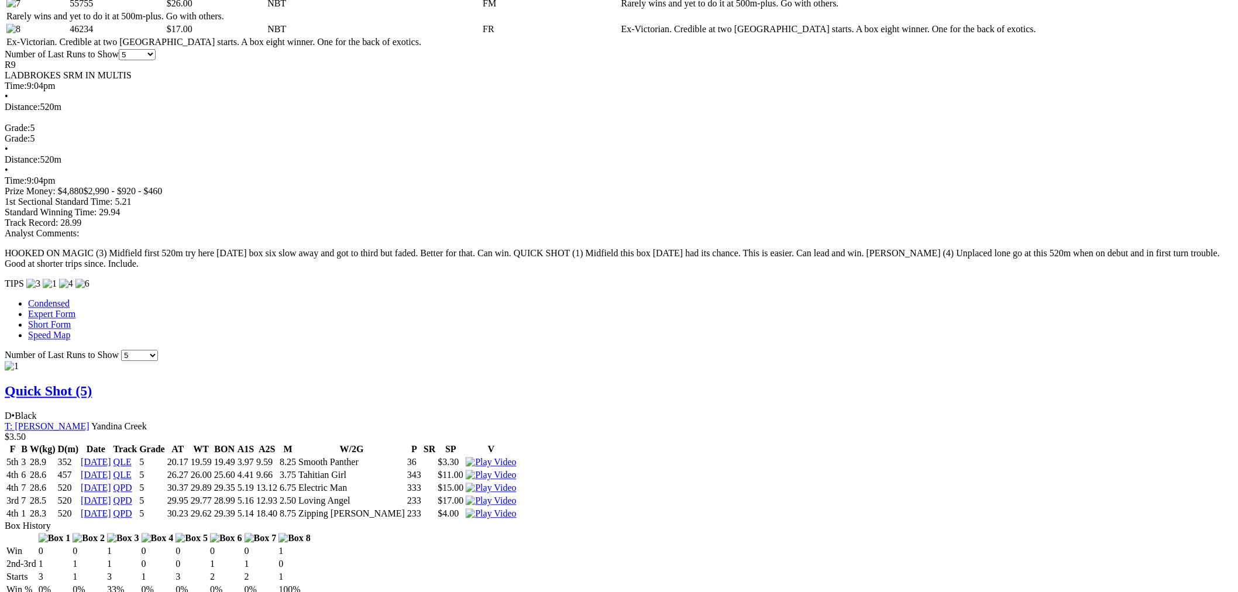
scroll to position [975, 0]
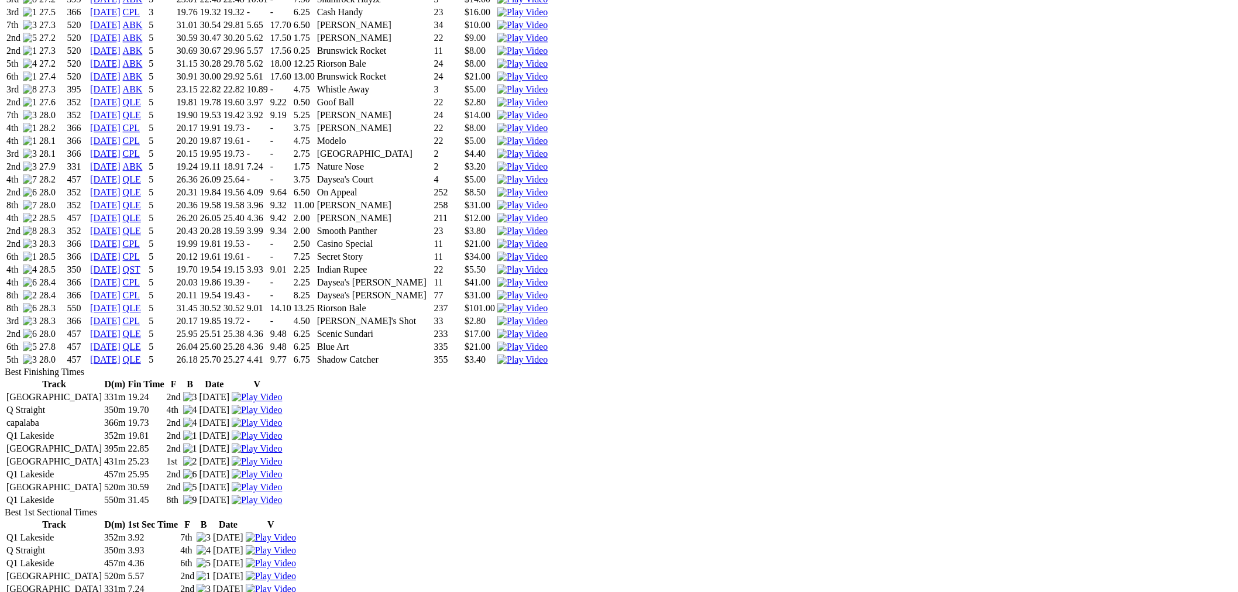
scroll to position [1191, 0]
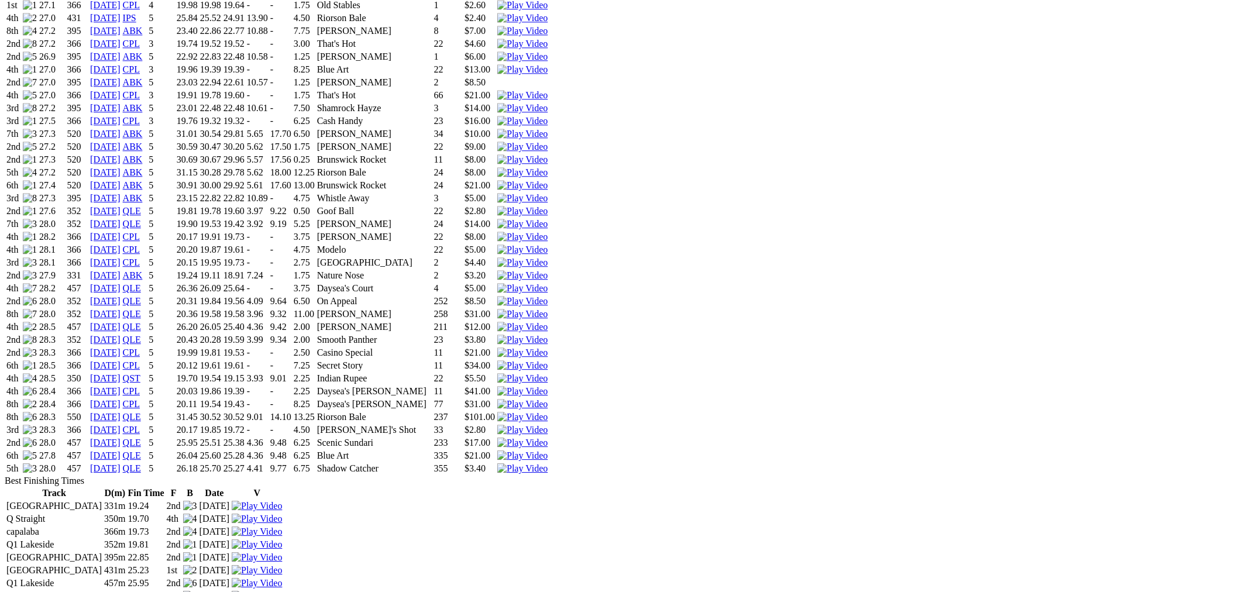
click at [548, 463] on img at bounding box center [522, 468] width 50 height 11
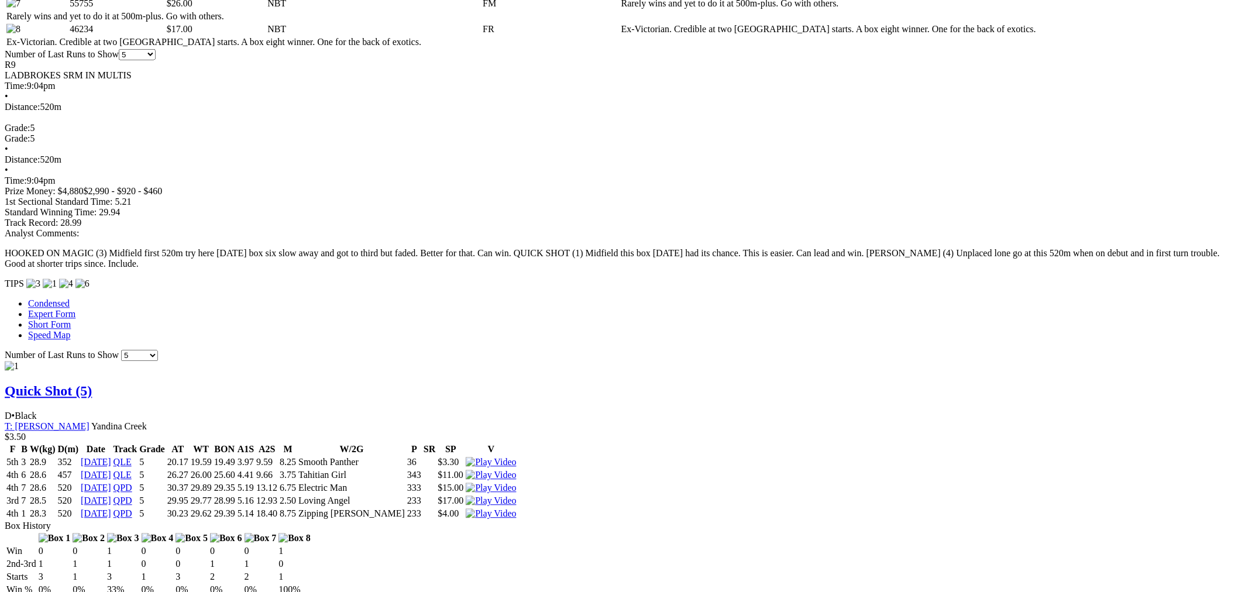
scroll to position [1191, 0]
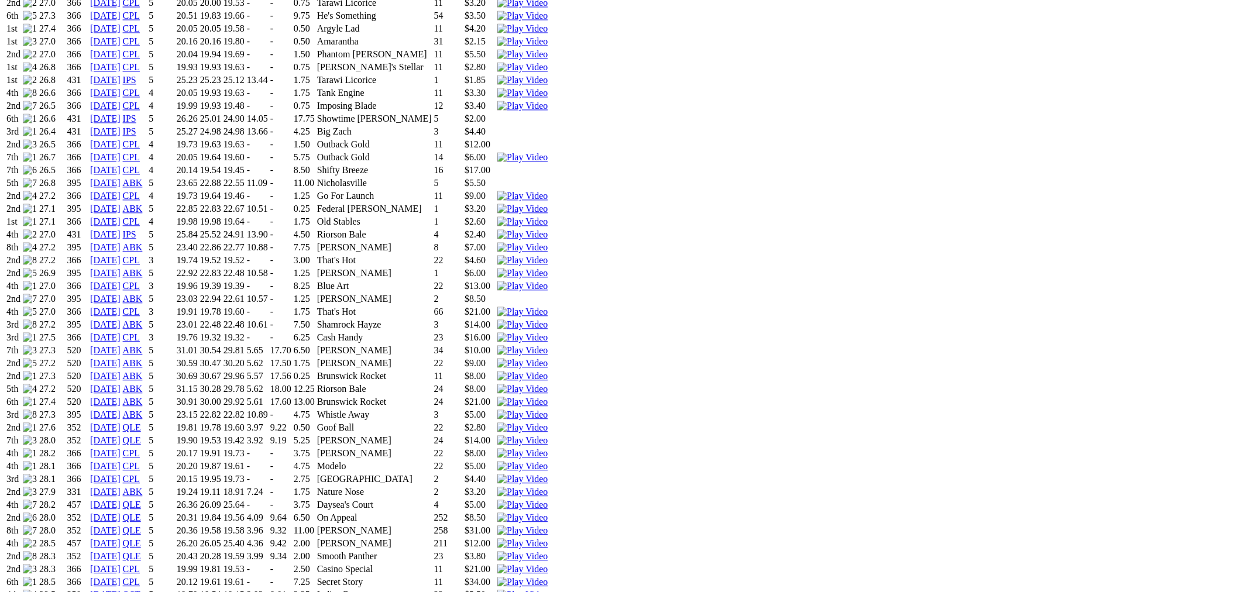
scroll to position [866, 0]
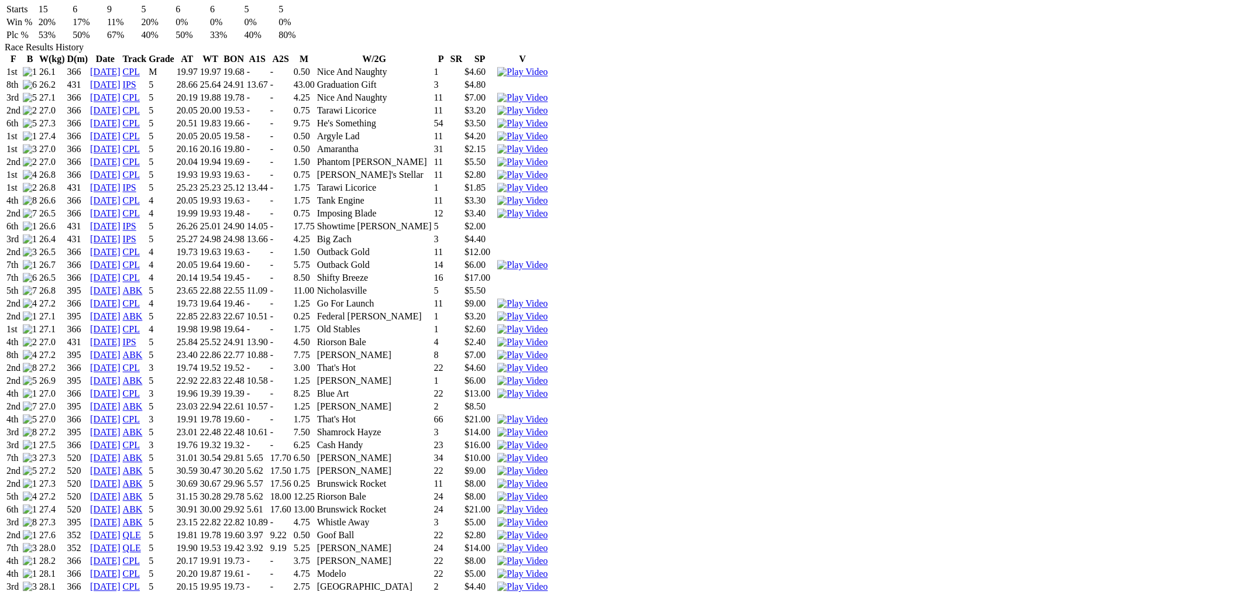
click at [548, 492] on img at bounding box center [522, 497] width 50 height 11
click at [548, 466] on img at bounding box center [522, 471] width 50 height 11
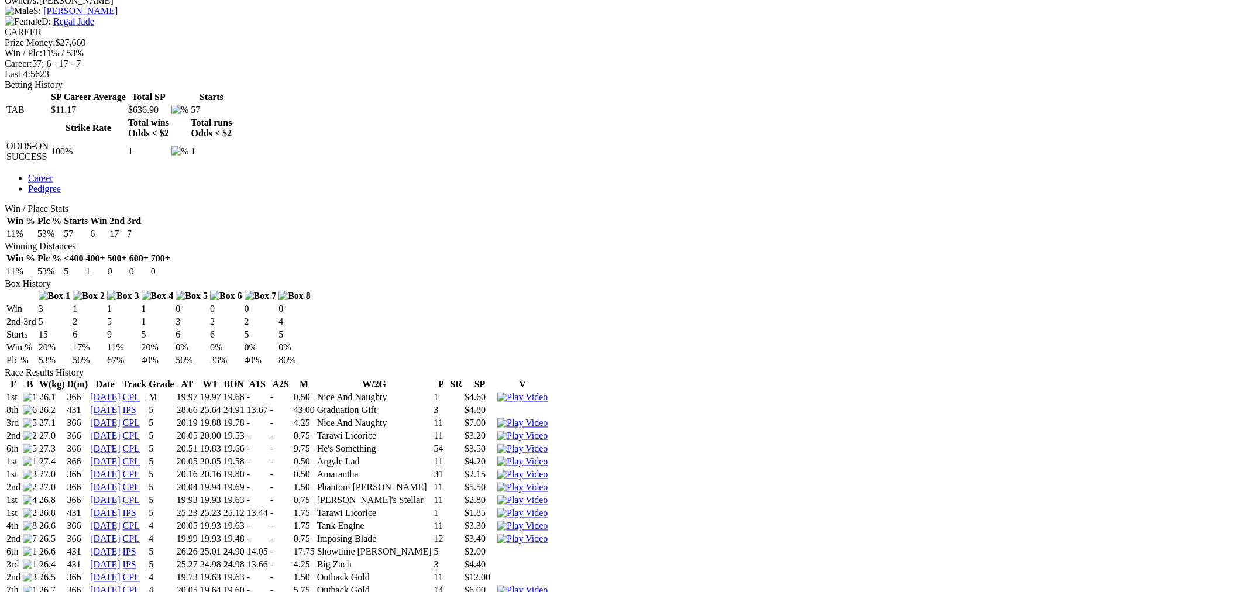
scroll to position [1083, 0]
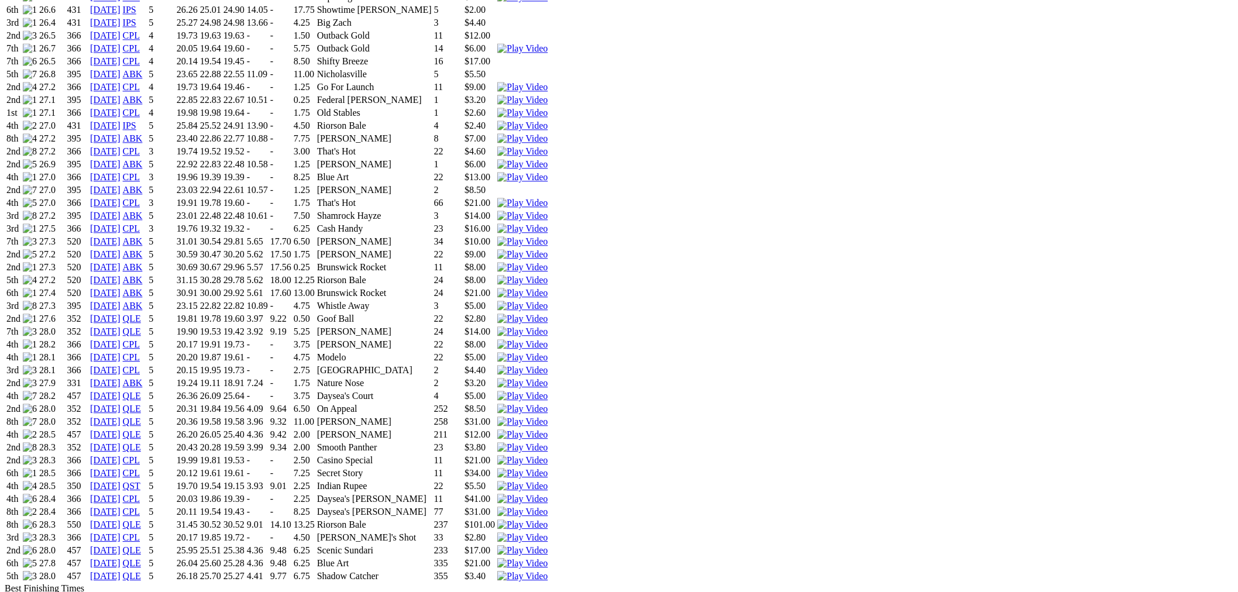
click at [548, 571] on img at bounding box center [522, 576] width 50 height 11
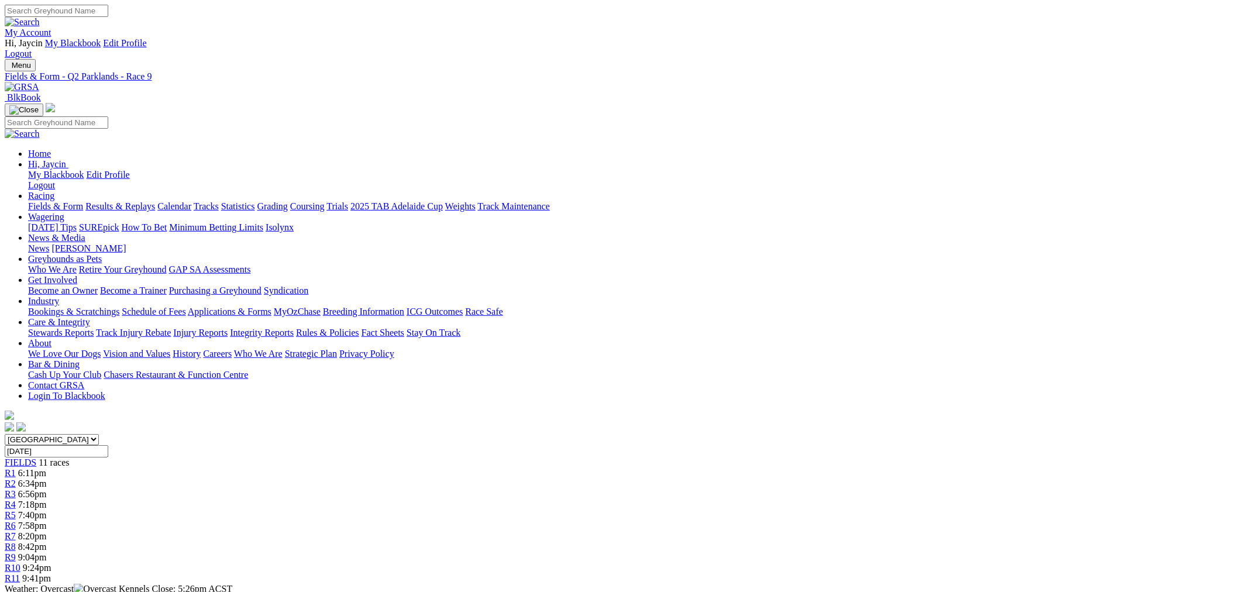
click at [51, 563] on span "9:24pm" at bounding box center [37, 568] width 29 height 10
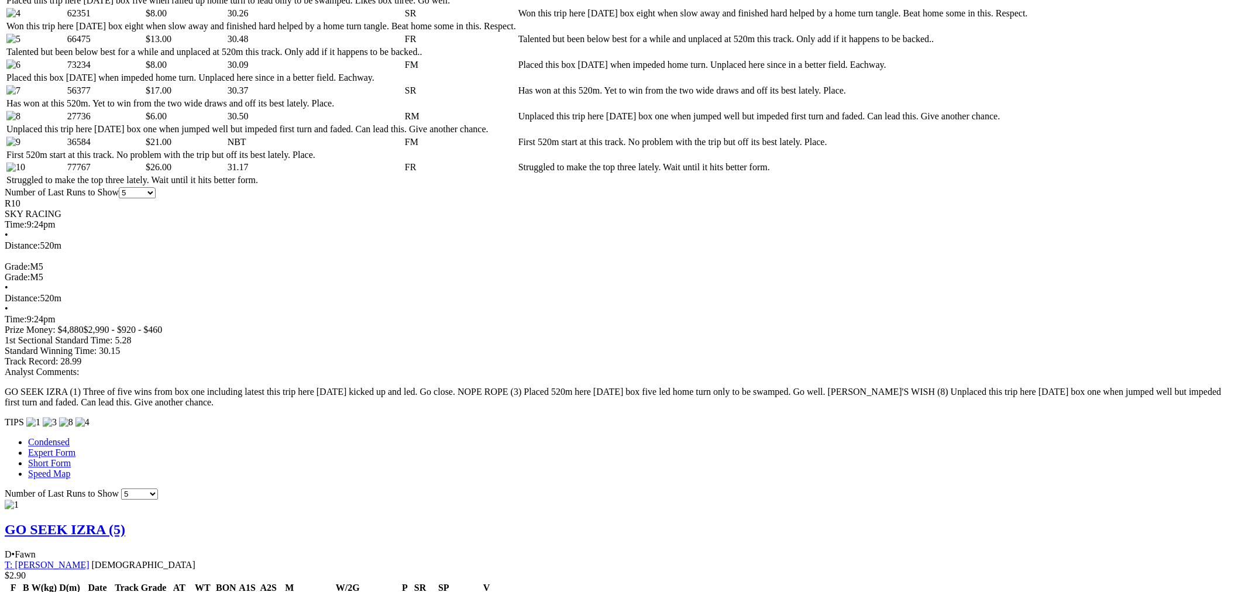
scroll to position [1083, 0]
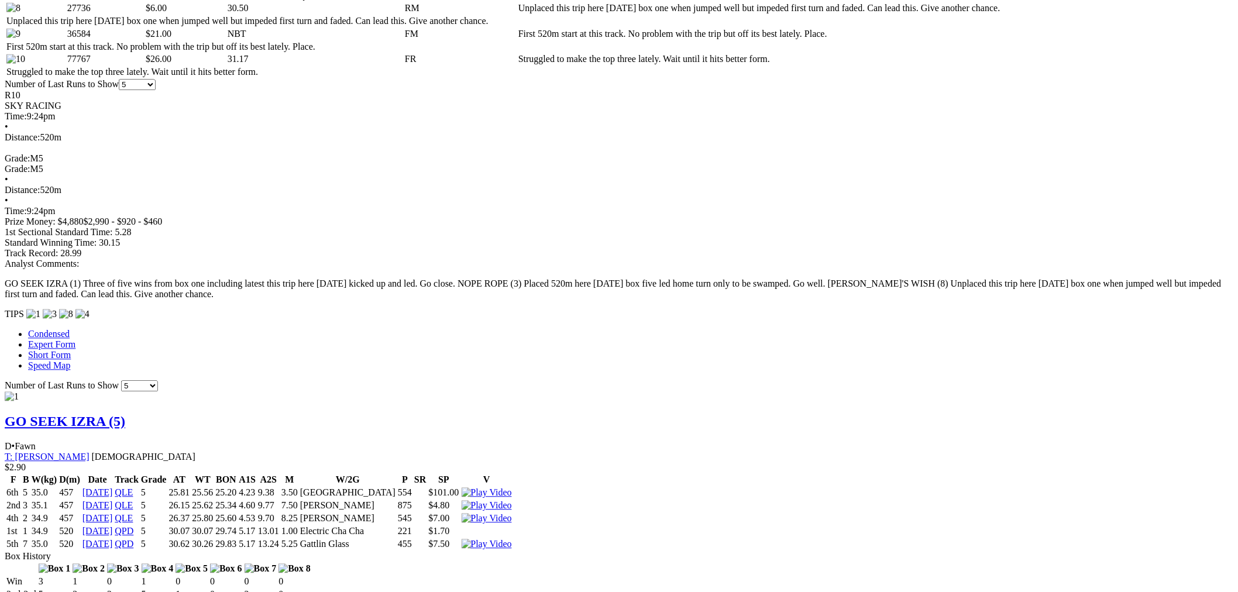
scroll to position [1083, 0]
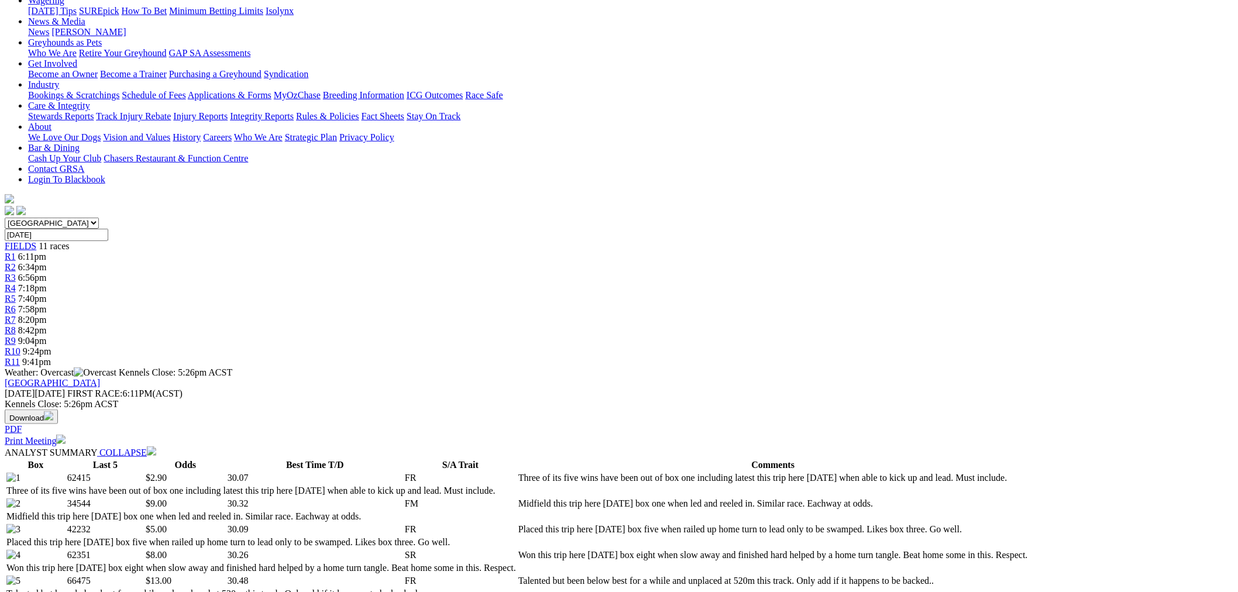
scroll to position [108, 0]
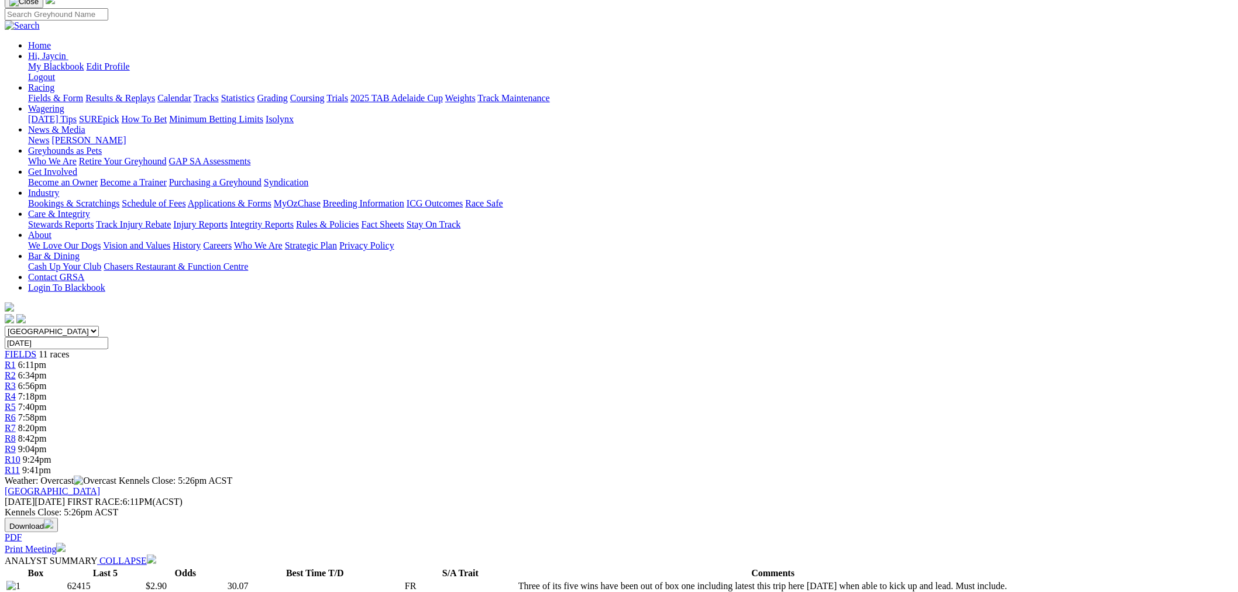
drag, startPoint x: 964, startPoint y: 73, endPoint x: 476, endPoint y: 73, distance: 487.9
click at [964, 465] on div "R11 9:41pm" at bounding box center [619, 470] width 1229 height 11
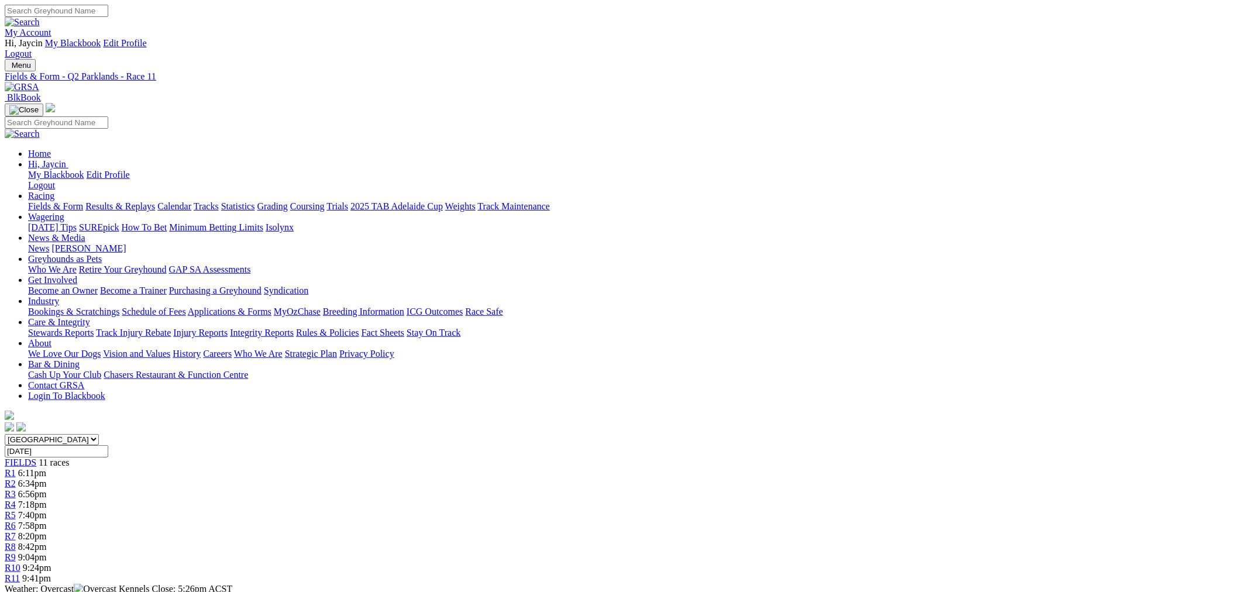
scroll to position [434, 0]
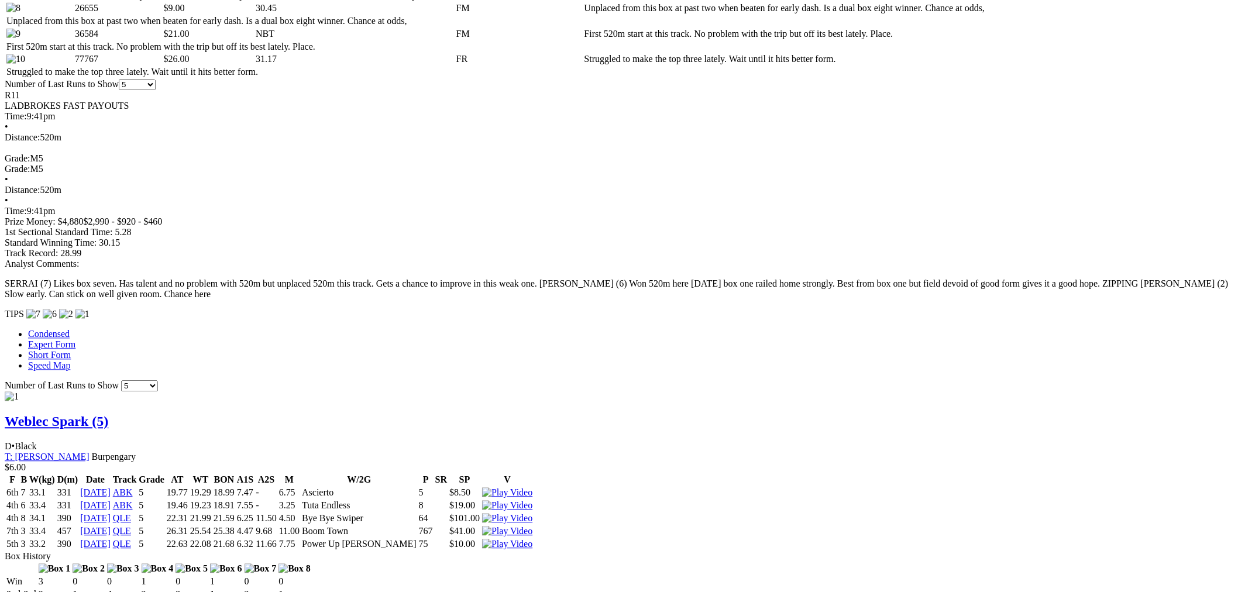
scroll to position [1300, 0]
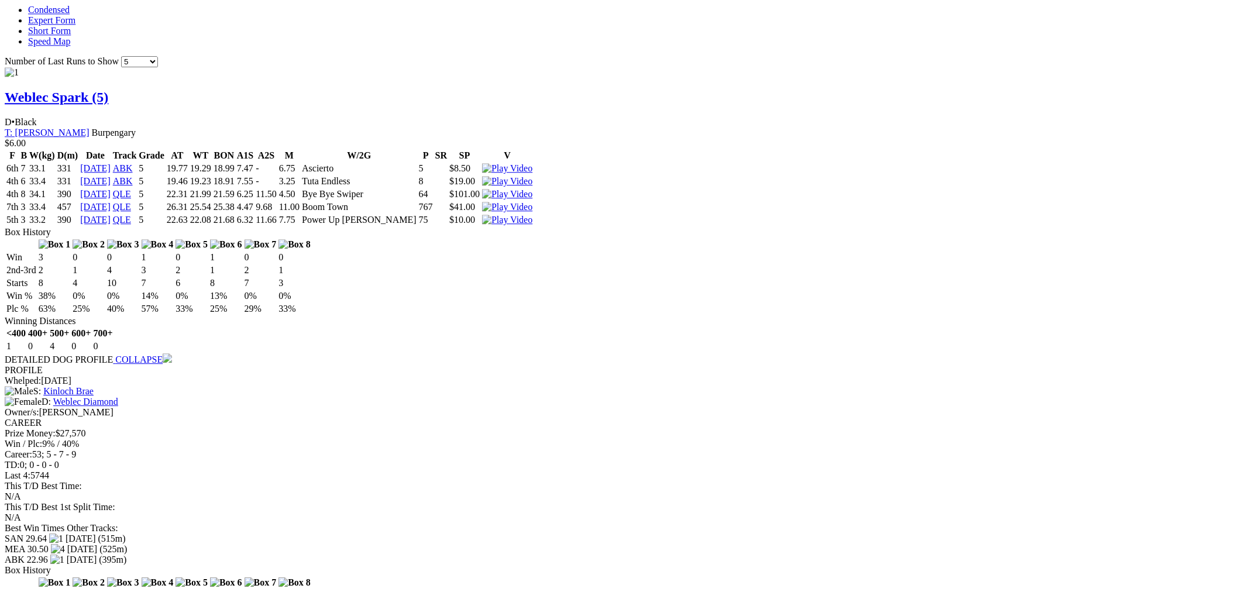
scroll to position [1083, 0]
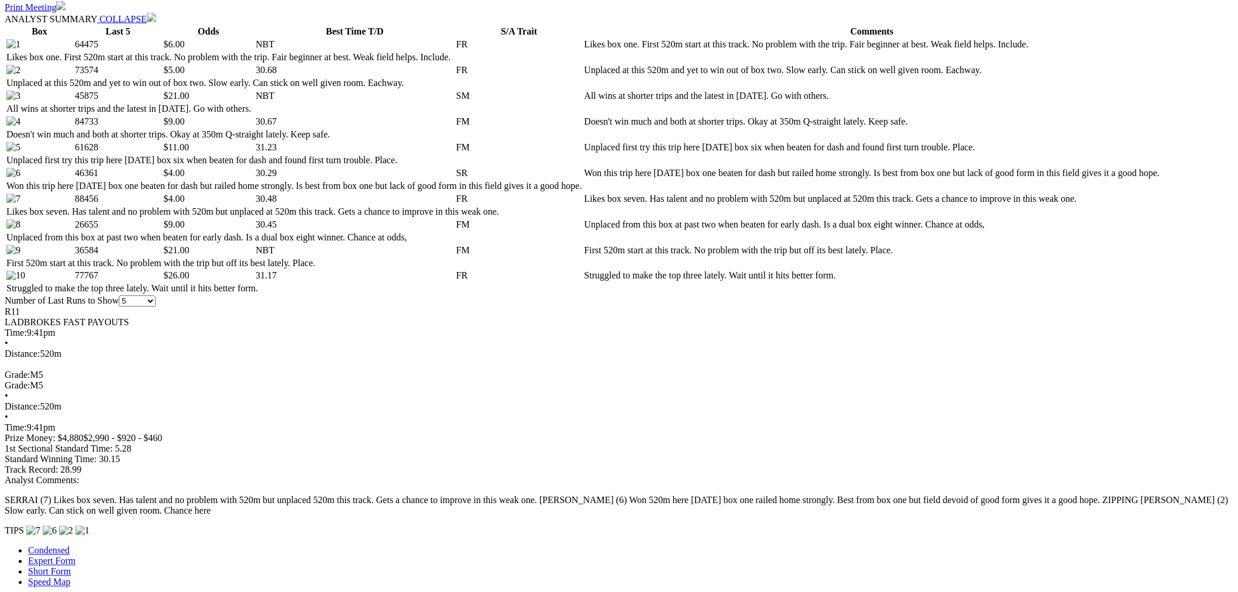
scroll to position [1300, 0]
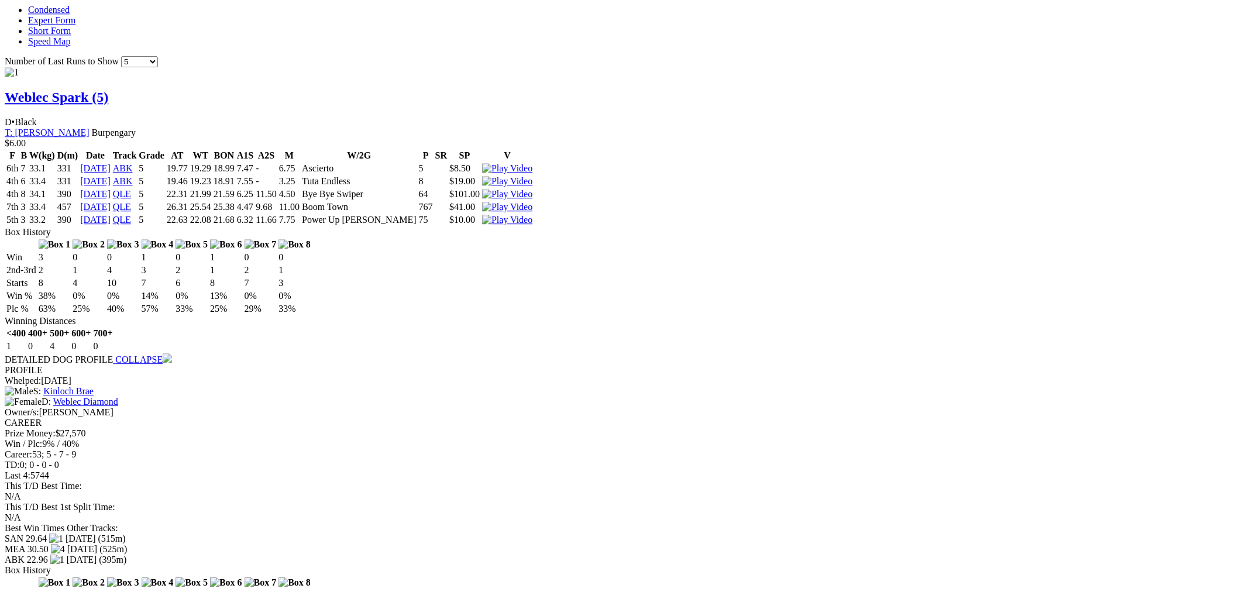
scroll to position [1083, 0]
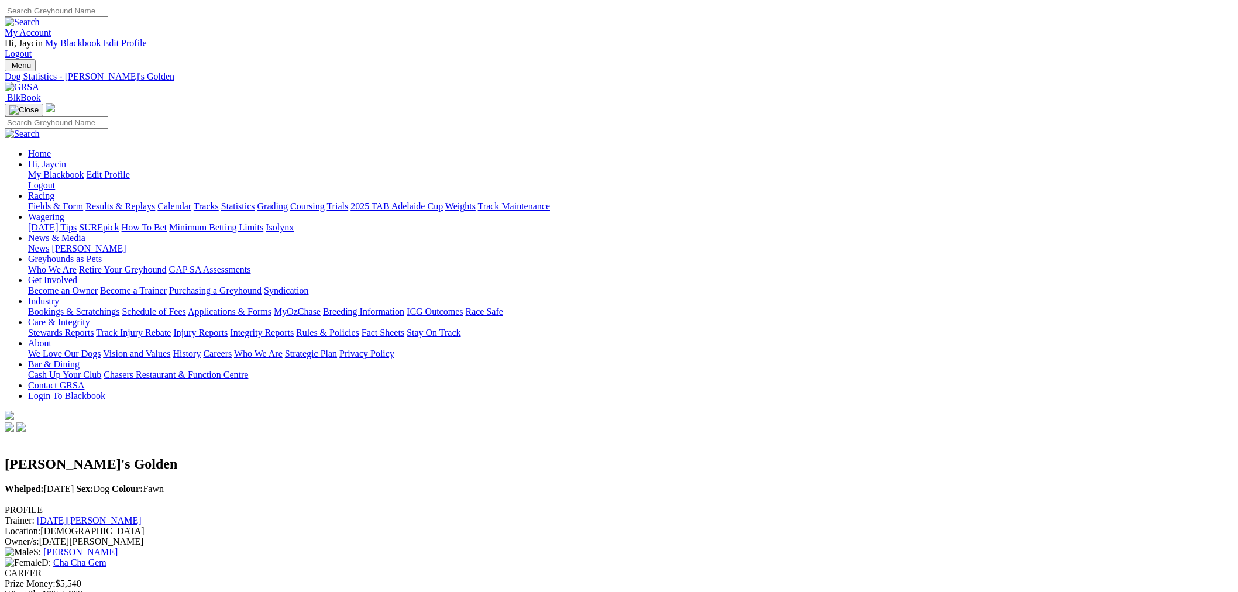
scroll to position [108, 0]
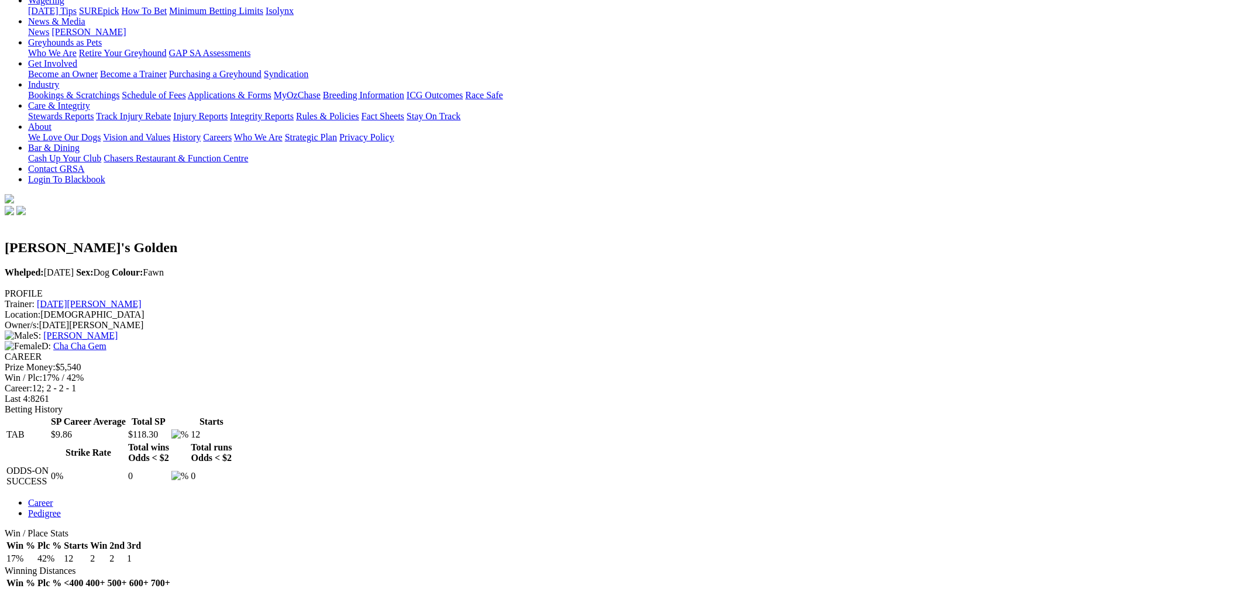
scroll to position [325, 0]
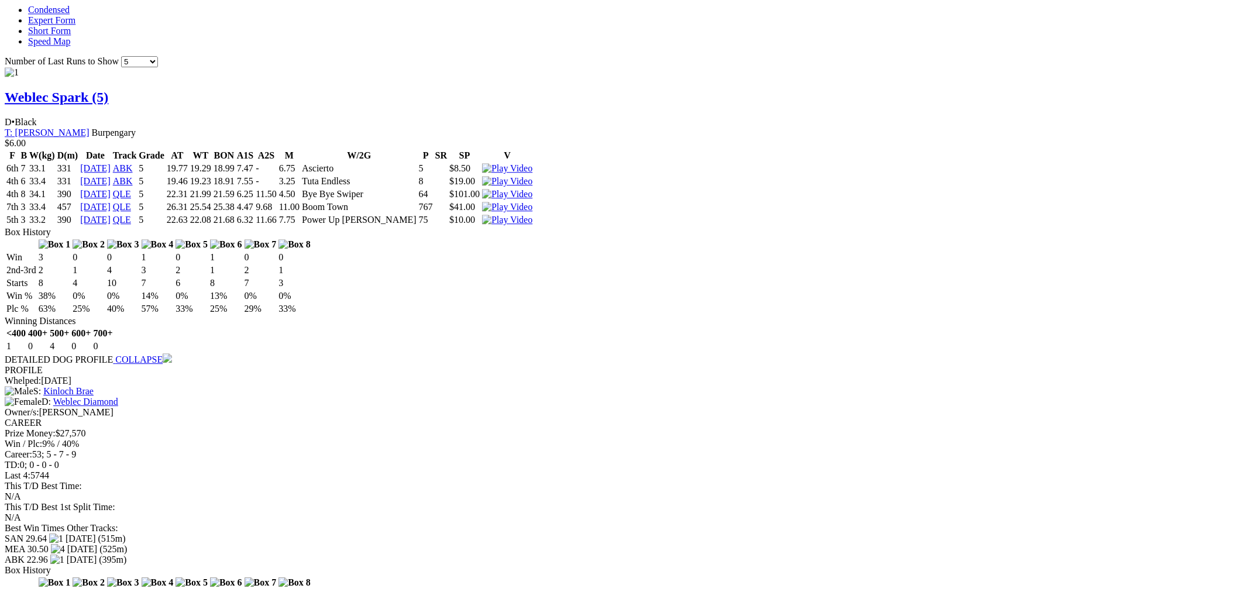
scroll to position [1300, 0]
